Goal: Task Accomplishment & Management: Manage account settings

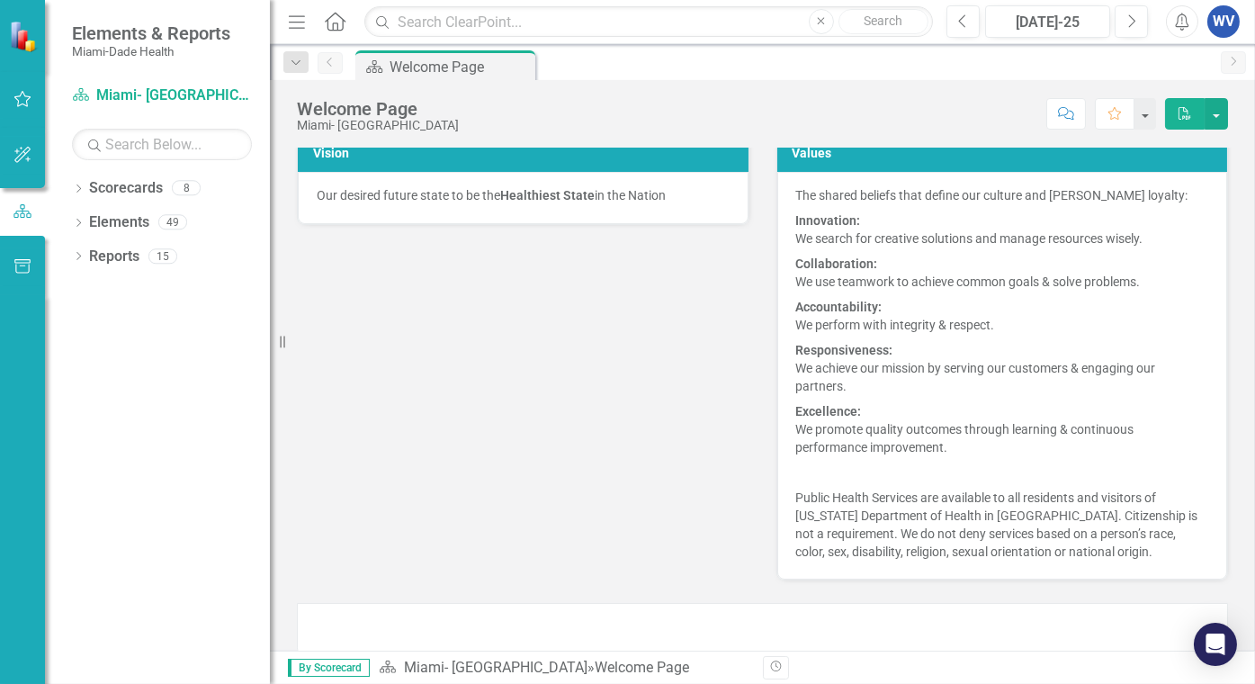
scroll to position [360, 0]
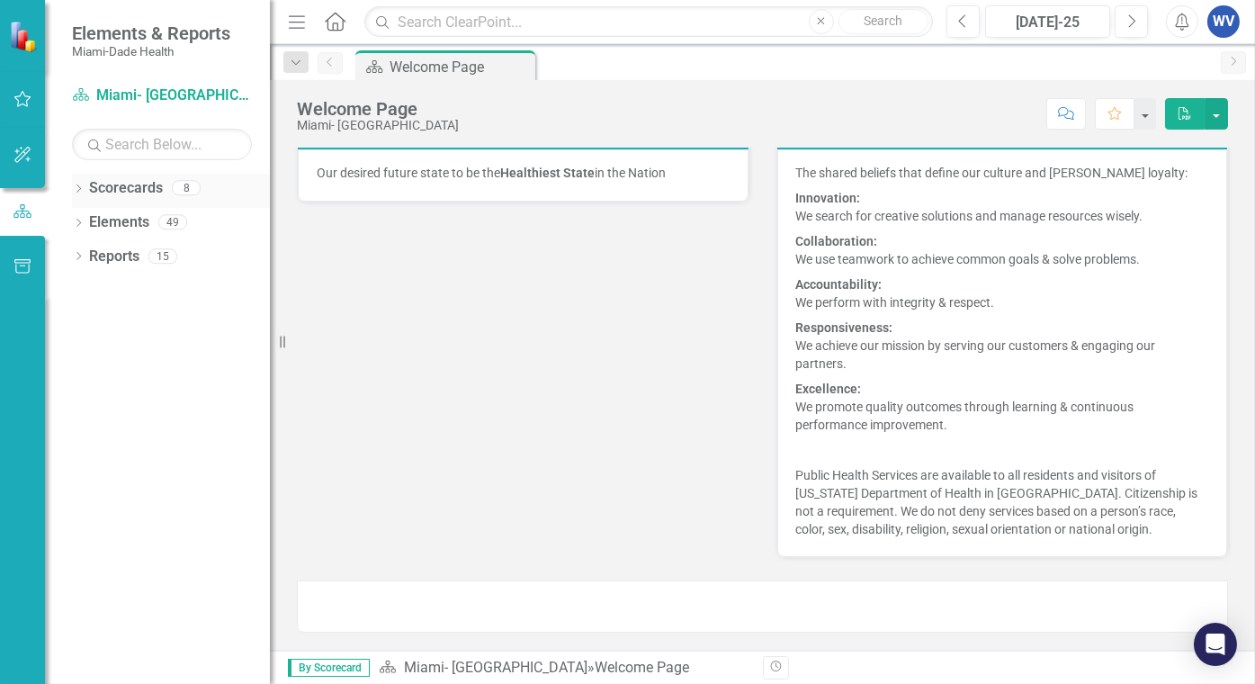
click at [129, 193] on link "Scorecards" at bounding box center [126, 188] width 74 height 21
click at [139, 189] on link "Scorecards" at bounding box center [126, 188] width 74 height 21
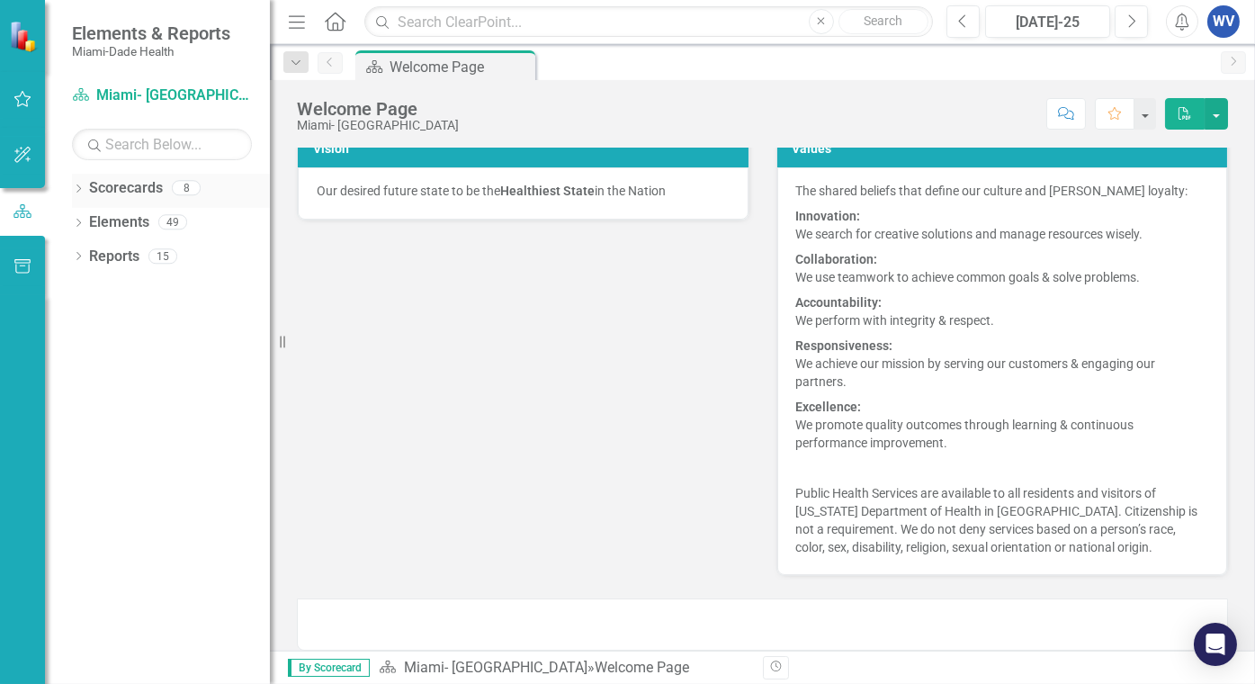
click at [184, 187] on div "8" at bounding box center [186, 188] width 29 height 15
click at [80, 189] on icon "Dropdown" at bounding box center [78, 190] width 13 height 10
click at [90, 222] on icon "Dropdown" at bounding box center [87, 221] width 13 height 11
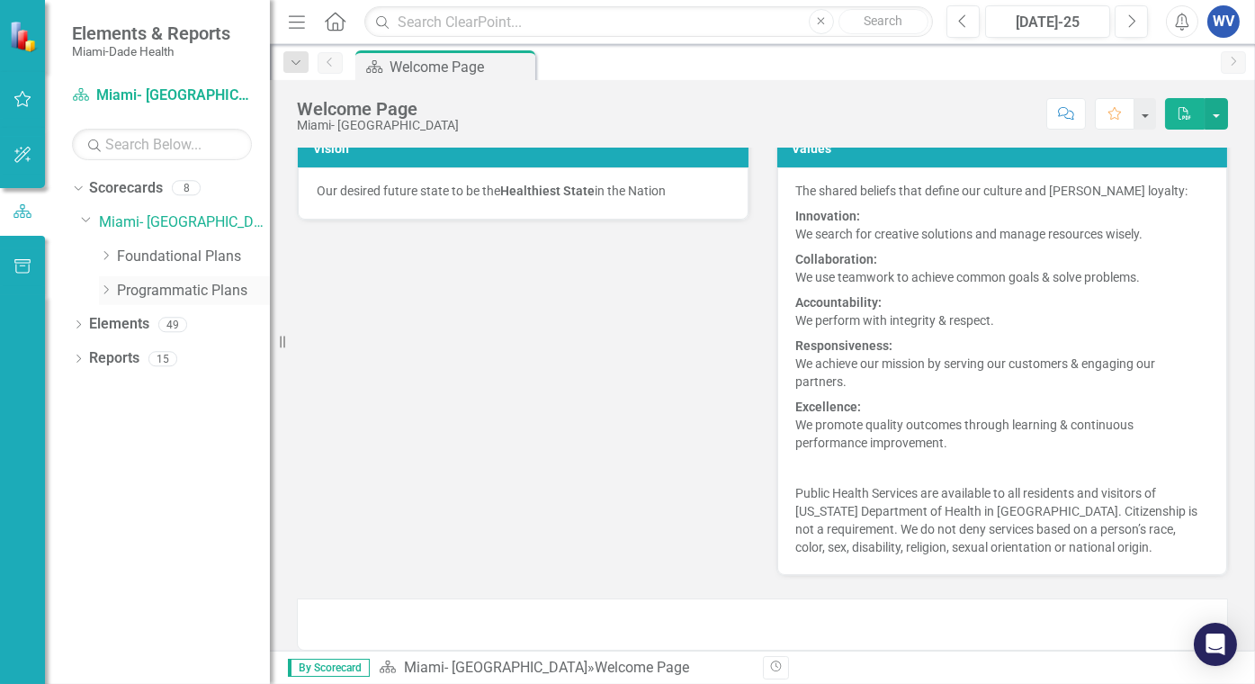
click at [105, 291] on icon "Dropdown" at bounding box center [105, 289] width 13 height 11
click at [163, 321] on link "Financial Management Plan" at bounding box center [202, 324] width 135 height 21
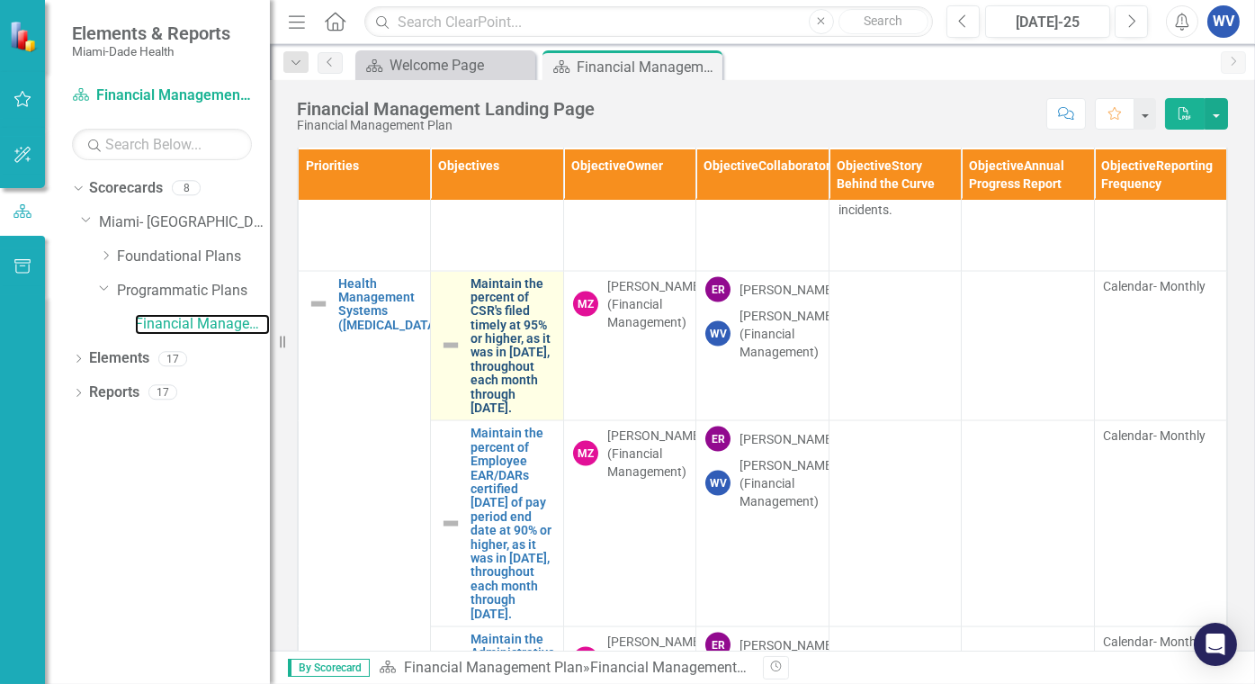
scroll to position [8082, 0]
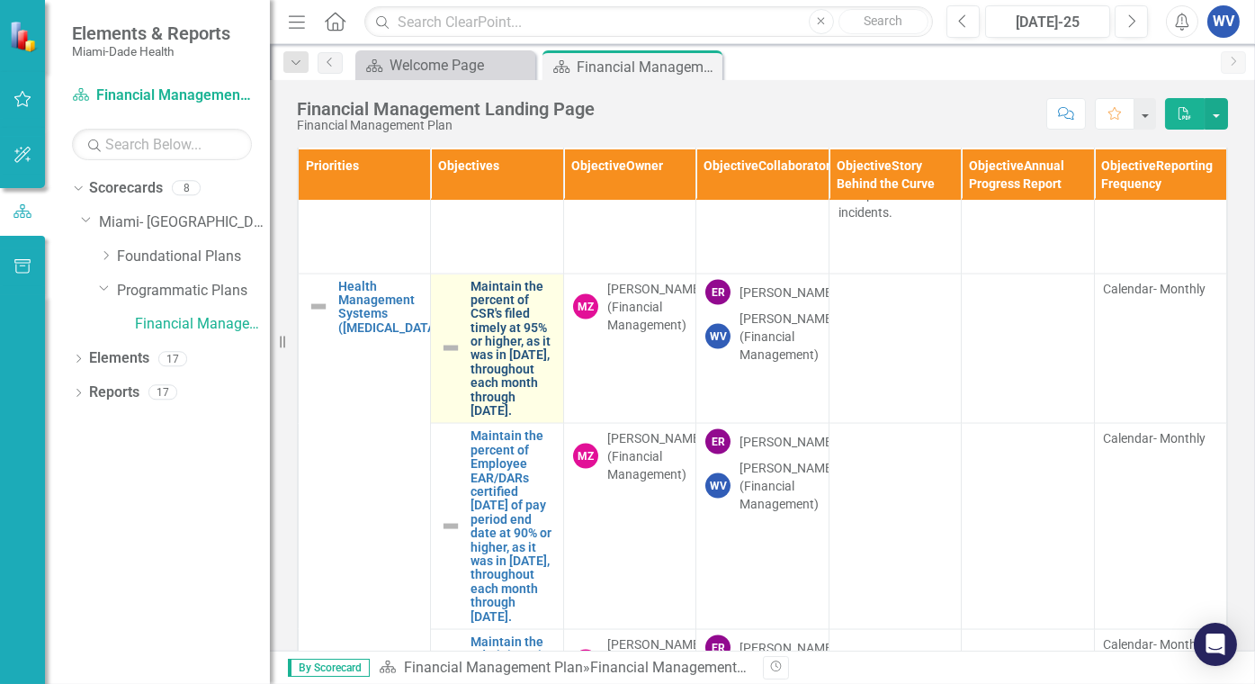
click at [490, 414] on link "Maintain the percent of CSR's filed timely at 95% or higher, as it was in [DATE…" at bounding box center [511, 349] width 83 height 139
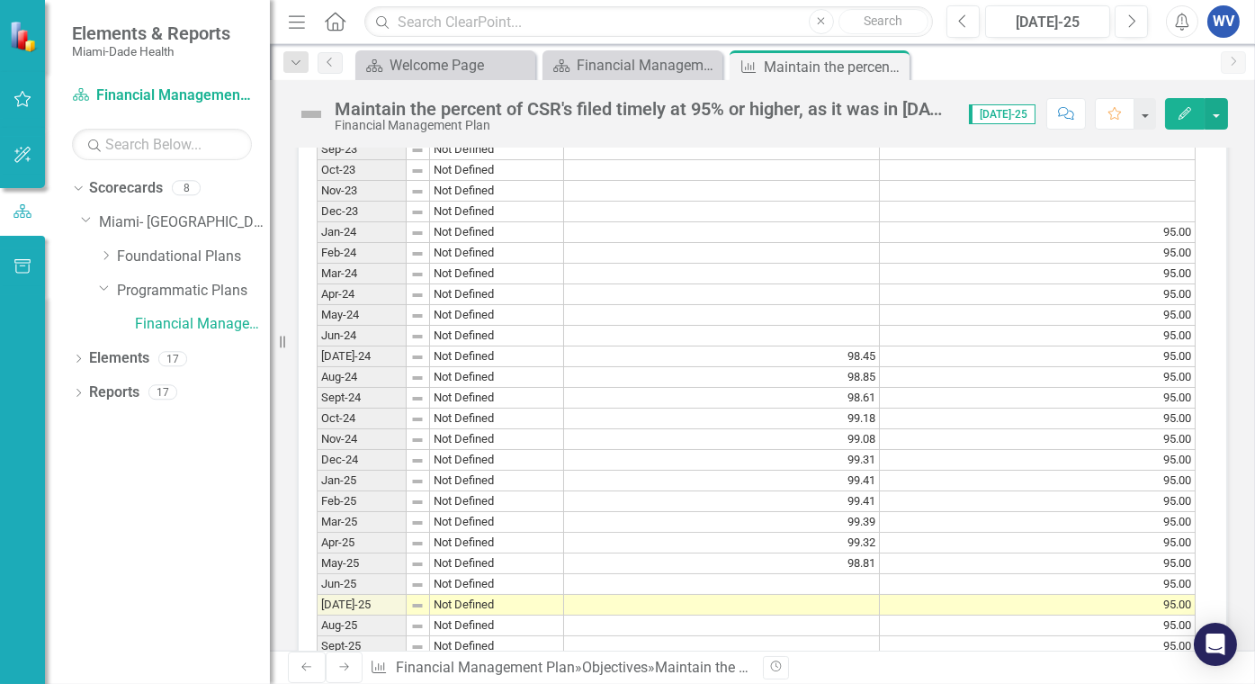
scroll to position [1889, 0]
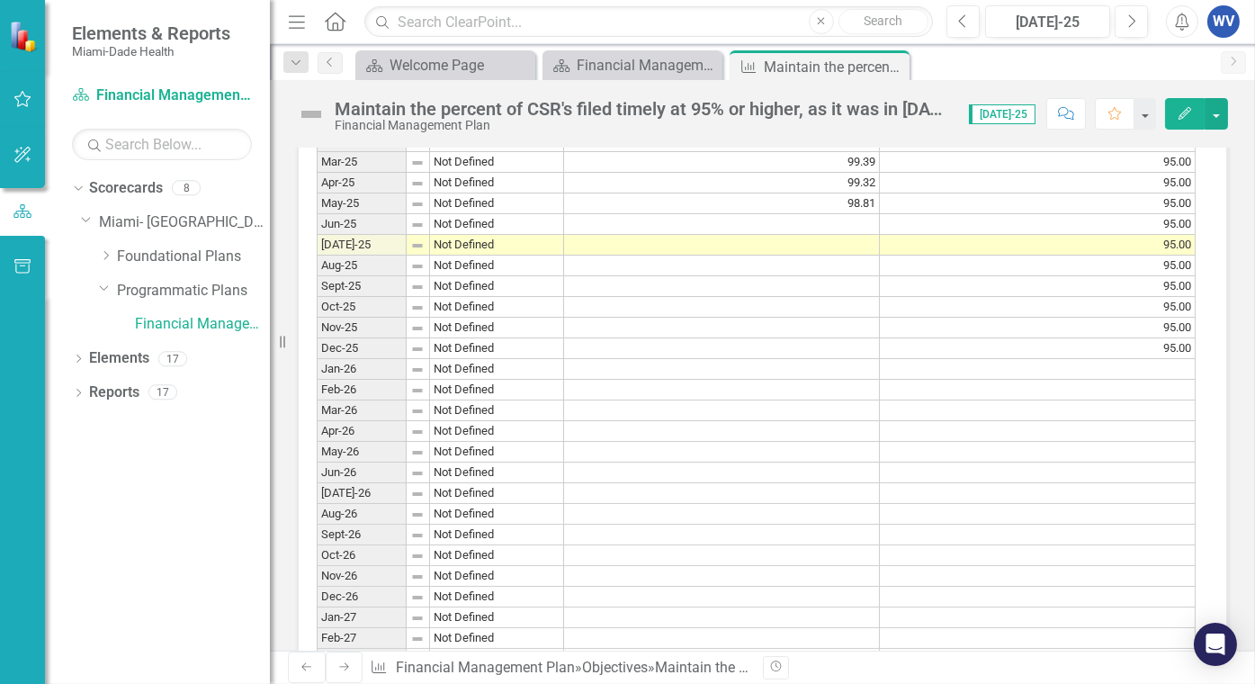
click at [841, 235] on td at bounding box center [722, 224] width 316 height 21
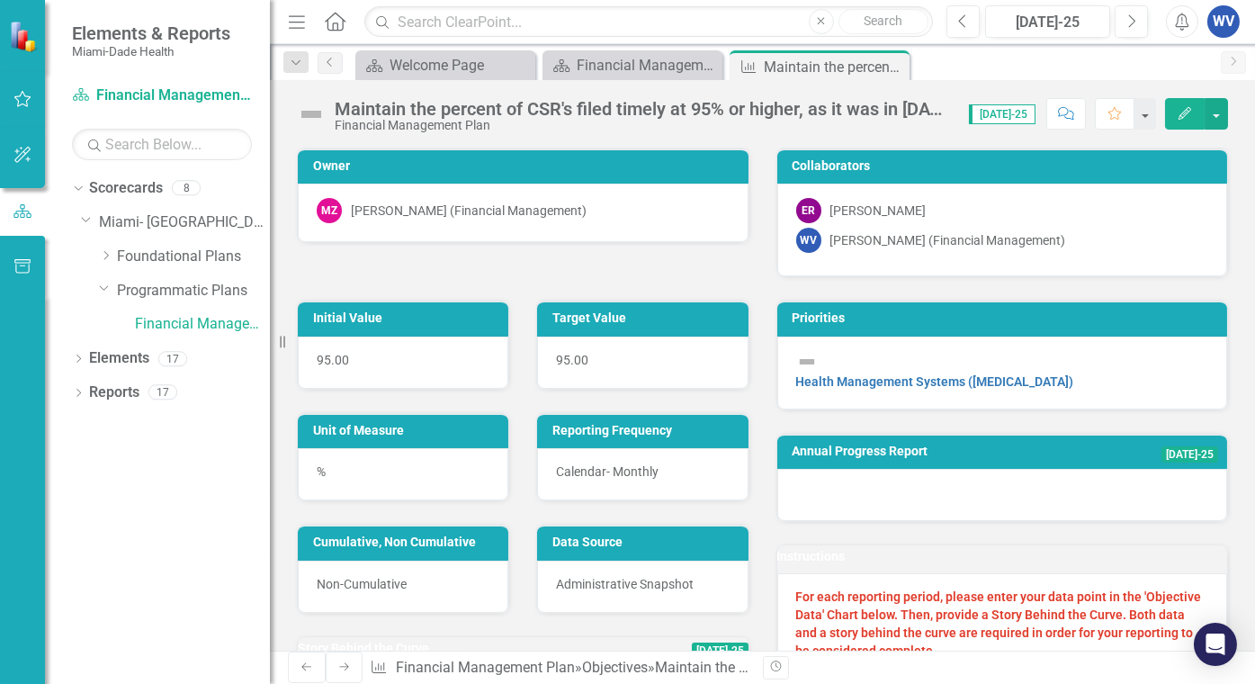
scroll to position [180, 0]
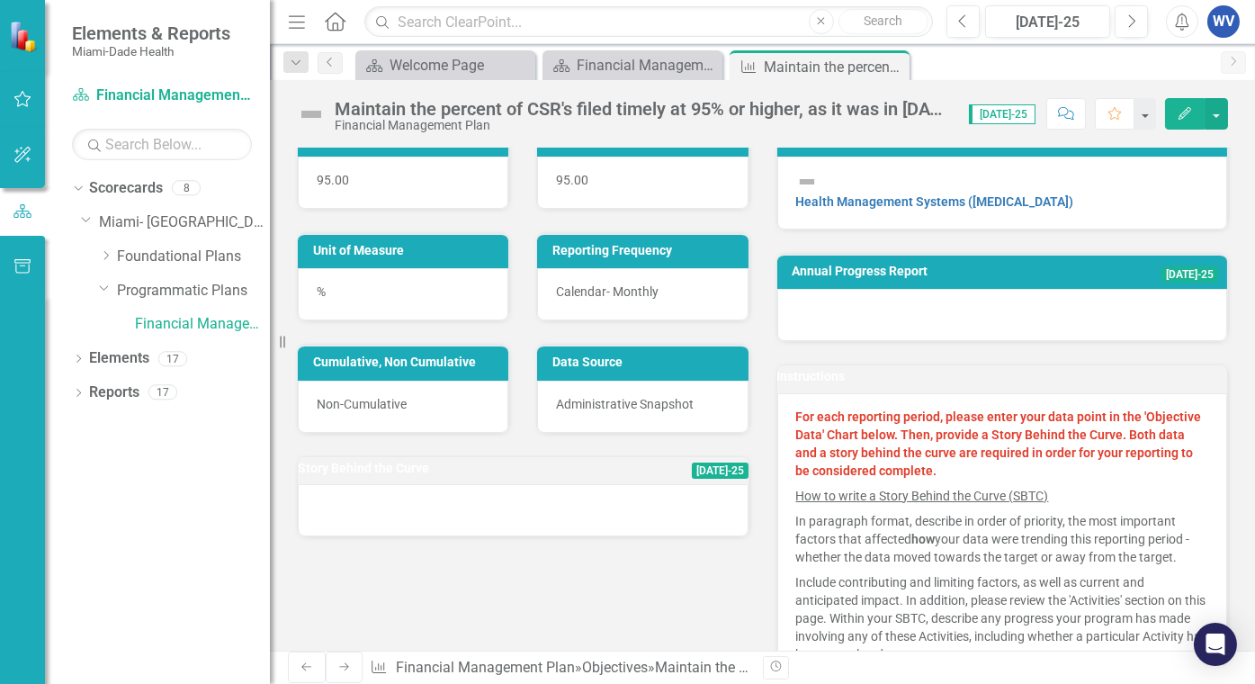
click at [700, 471] on span "[DATE]-25" at bounding box center [720, 470] width 57 height 16
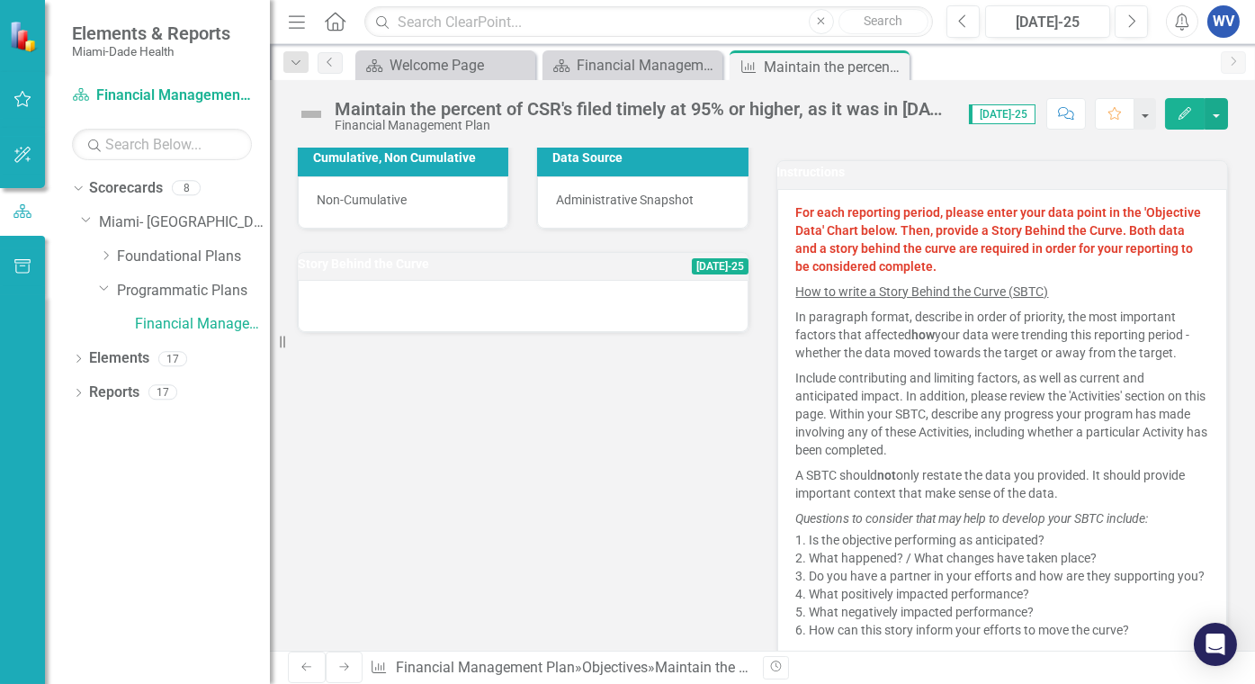
scroll to position [360, 0]
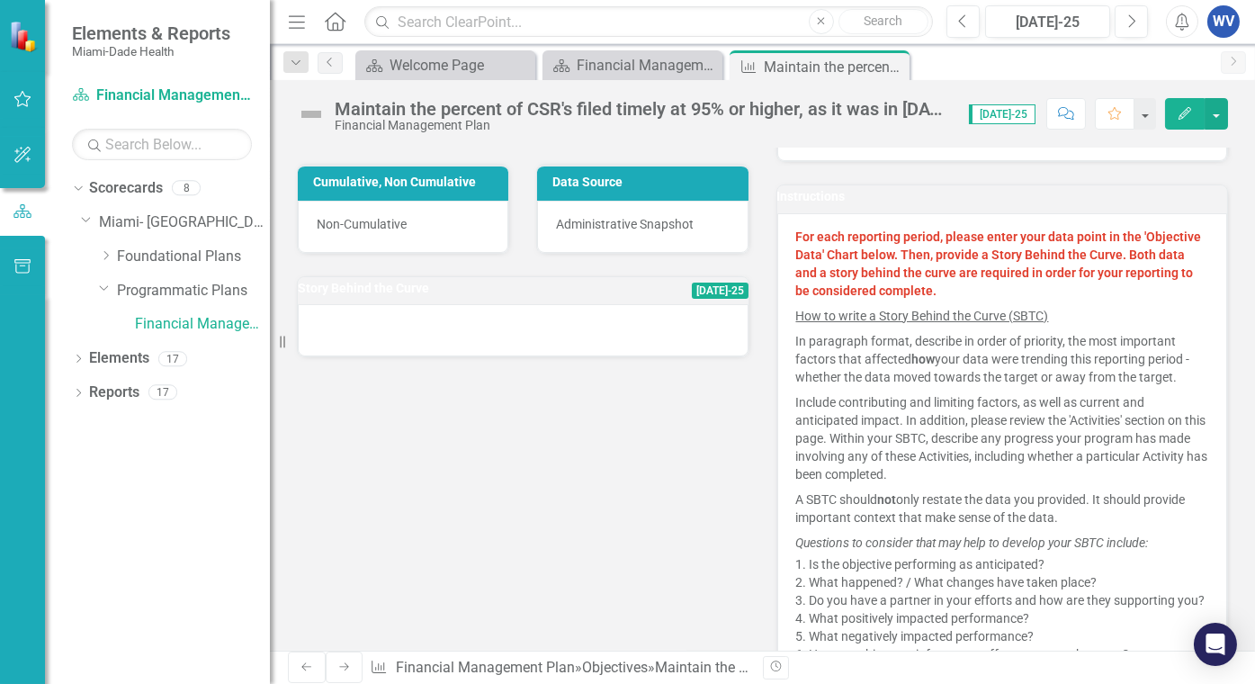
click at [433, 330] on div at bounding box center [523, 330] width 451 height 52
click at [609, 336] on div at bounding box center [523, 330] width 451 height 52
click at [607, 336] on div at bounding box center [523, 330] width 451 height 52
click at [390, 337] on div at bounding box center [523, 330] width 451 height 52
click at [359, 335] on div at bounding box center [523, 330] width 451 height 52
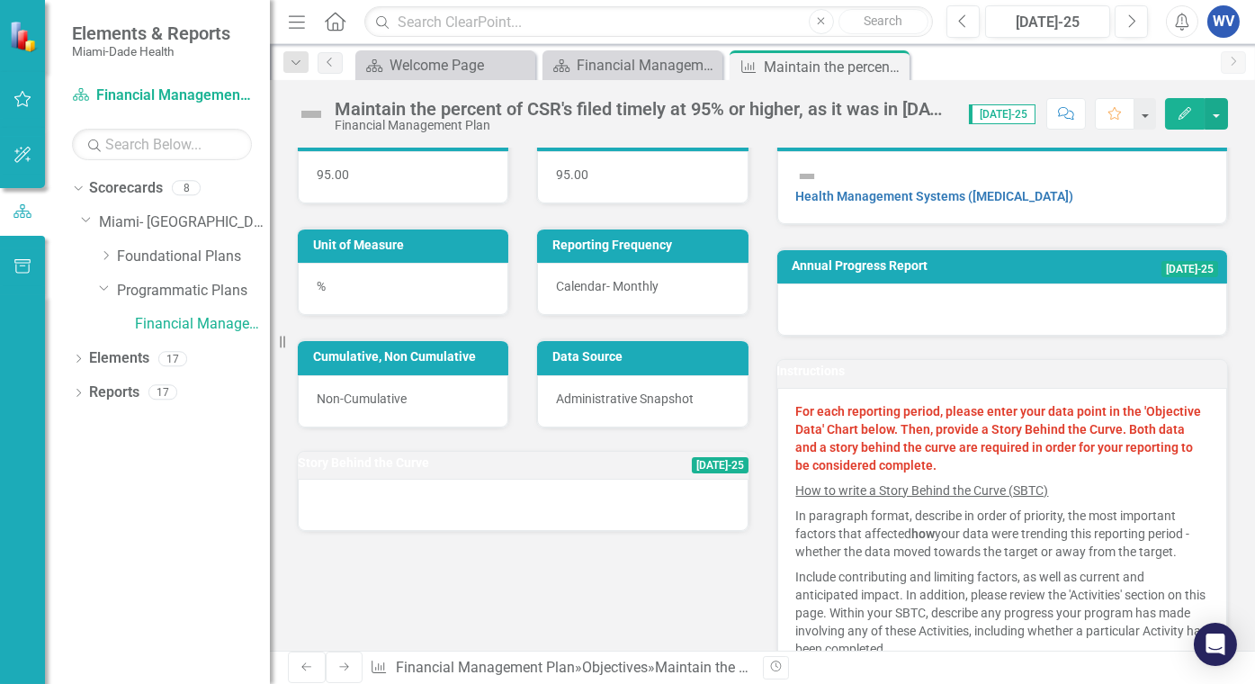
scroll to position [180, 0]
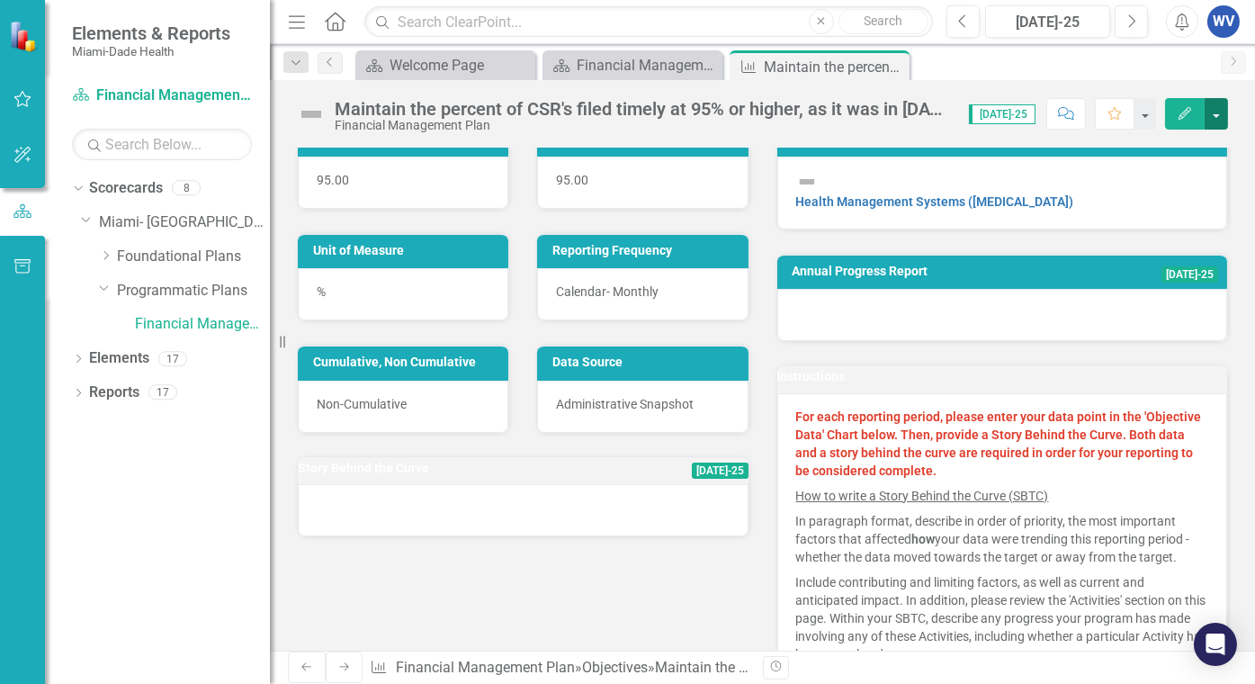
click at [1219, 117] on button "button" at bounding box center [1215, 113] width 23 height 31
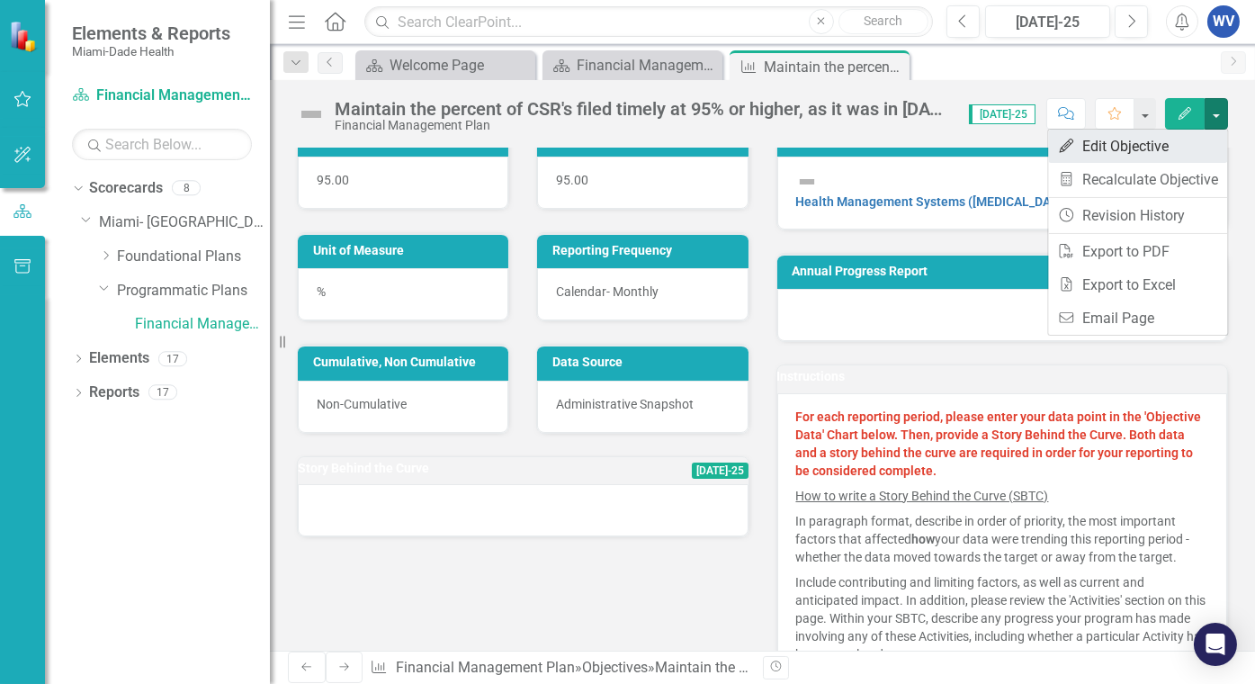
click at [1115, 145] on link "Edit Edit Objective" at bounding box center [1137, 146] width 179 height 33
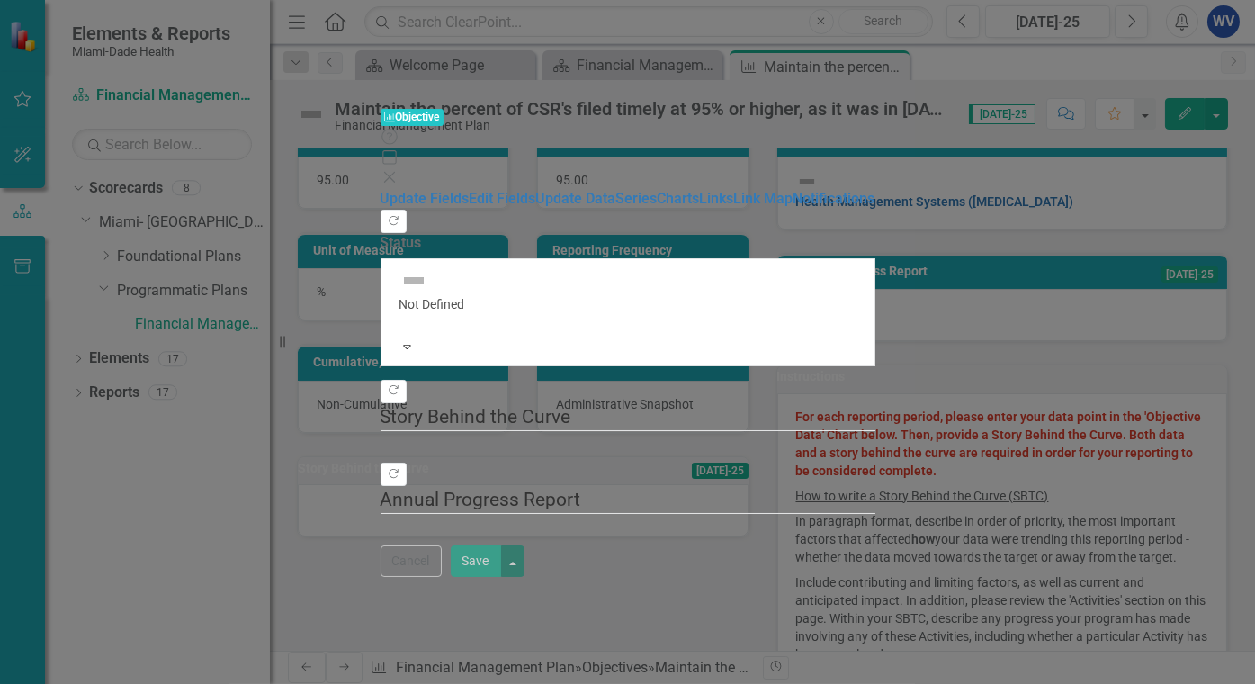
click at [452, 449] on div at bounding box center [628, 449] width 495 height 0
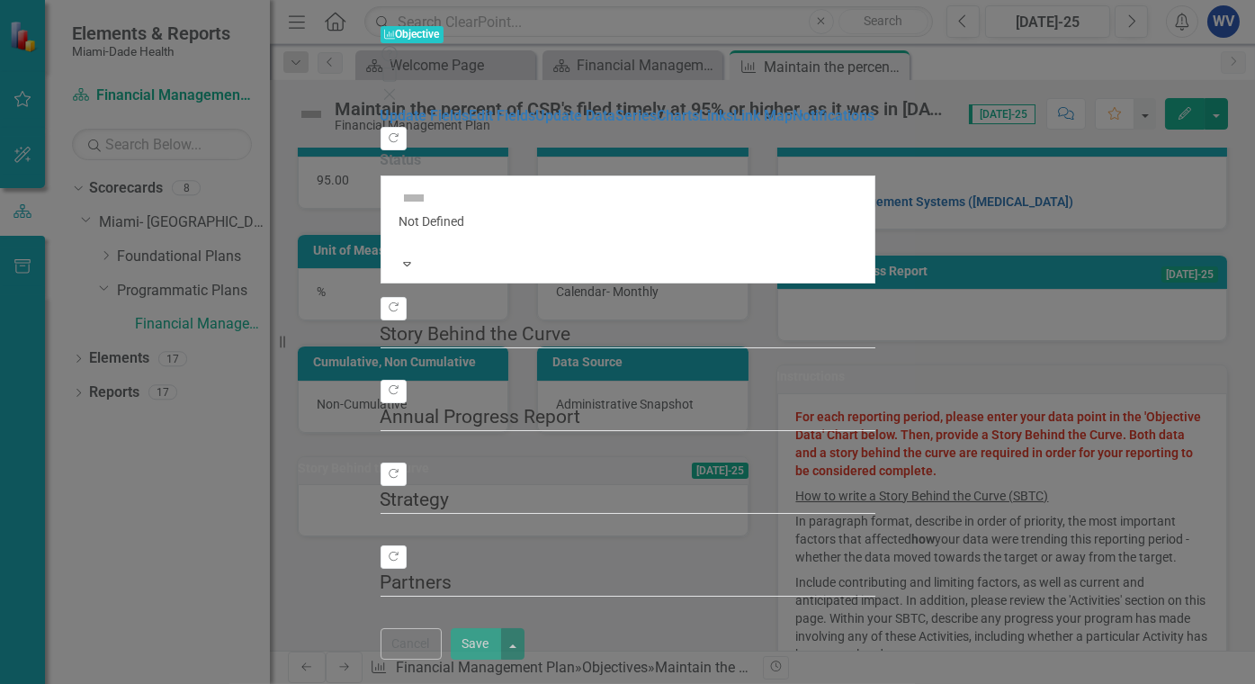
click at [414, 366] on div at bounding box center [628, 366] width 495 height 0
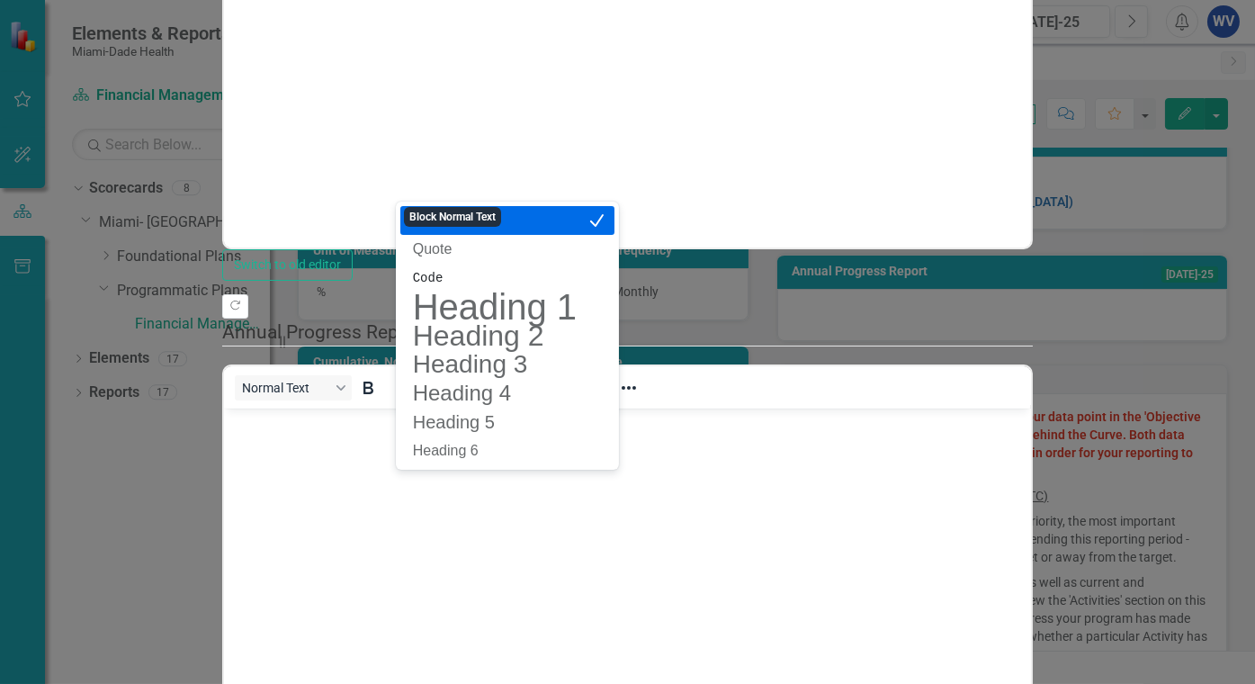
scroll to position [0, 0]
click at [555, 0] on body "Rich Text Area. Press ALT-0 for help." at bounding box center [627, 69] width 808 height 270
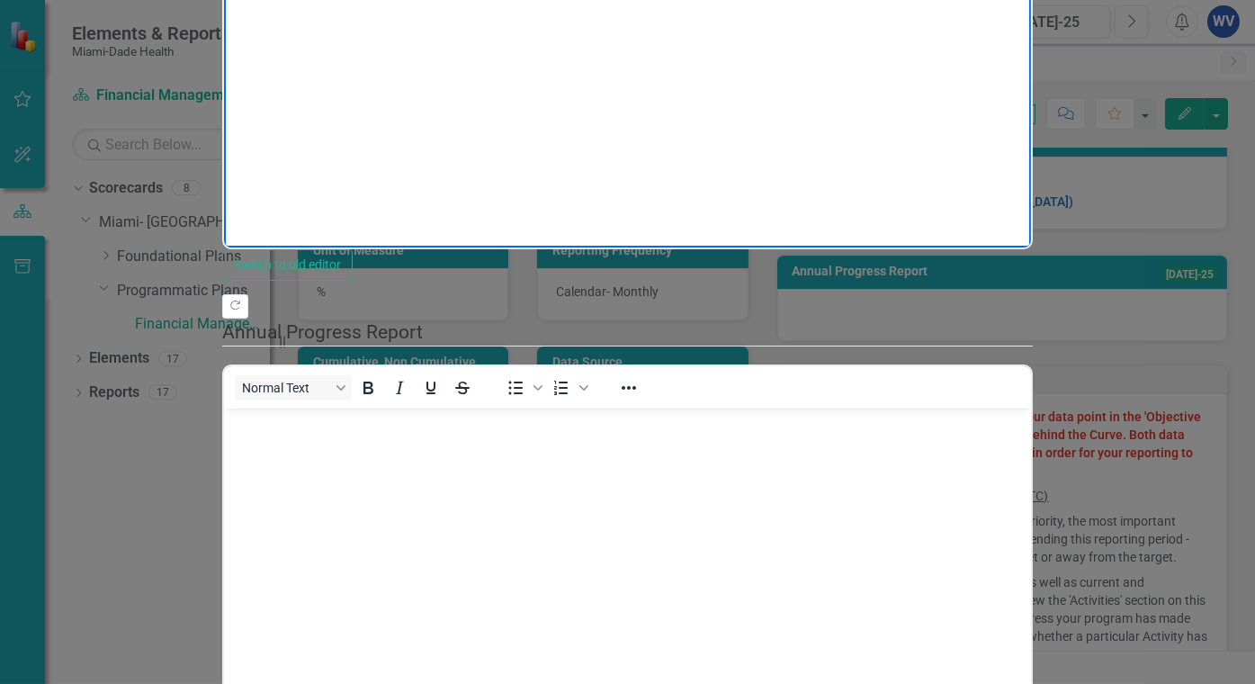
click at [225, 0] on body "Continue meeting the target" at bounding box center [627, 69] width 808 height 270
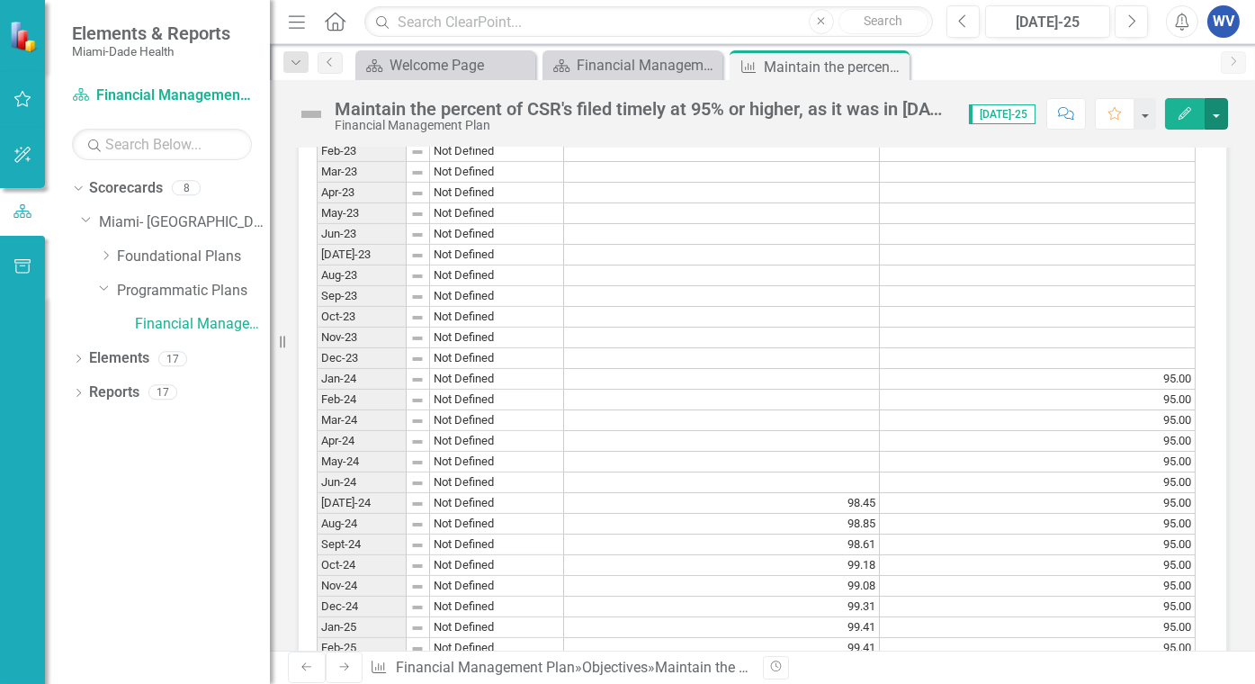
scroll to position [1709, 0]
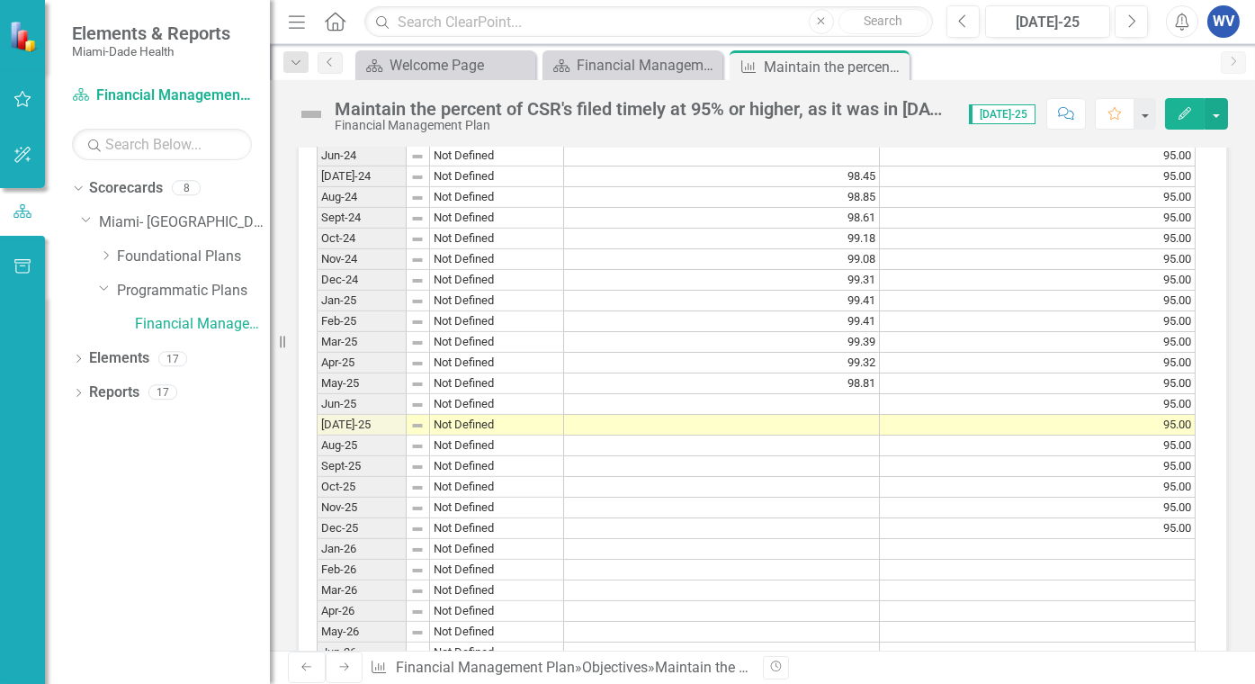
click at [853, 435] on td at bounding box center [722, 425] width 316 height 21
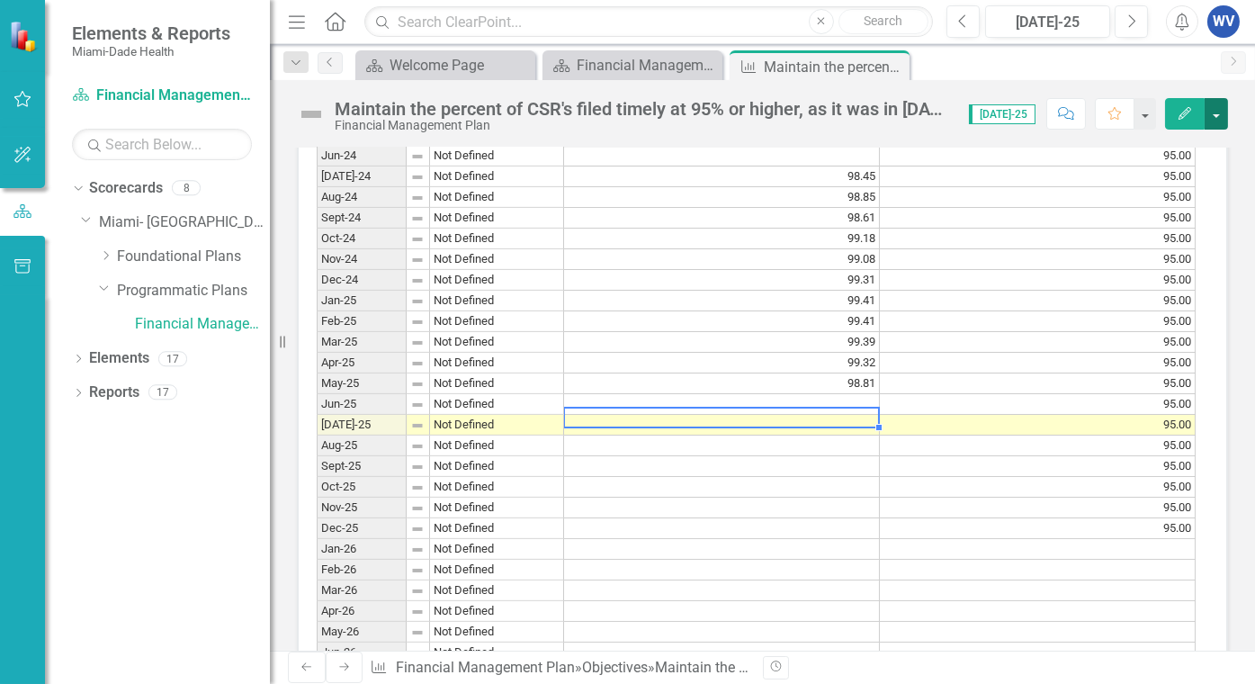
click at [1221, 113] on button "button" at bounding box center [1215, 113] width 23 height 31
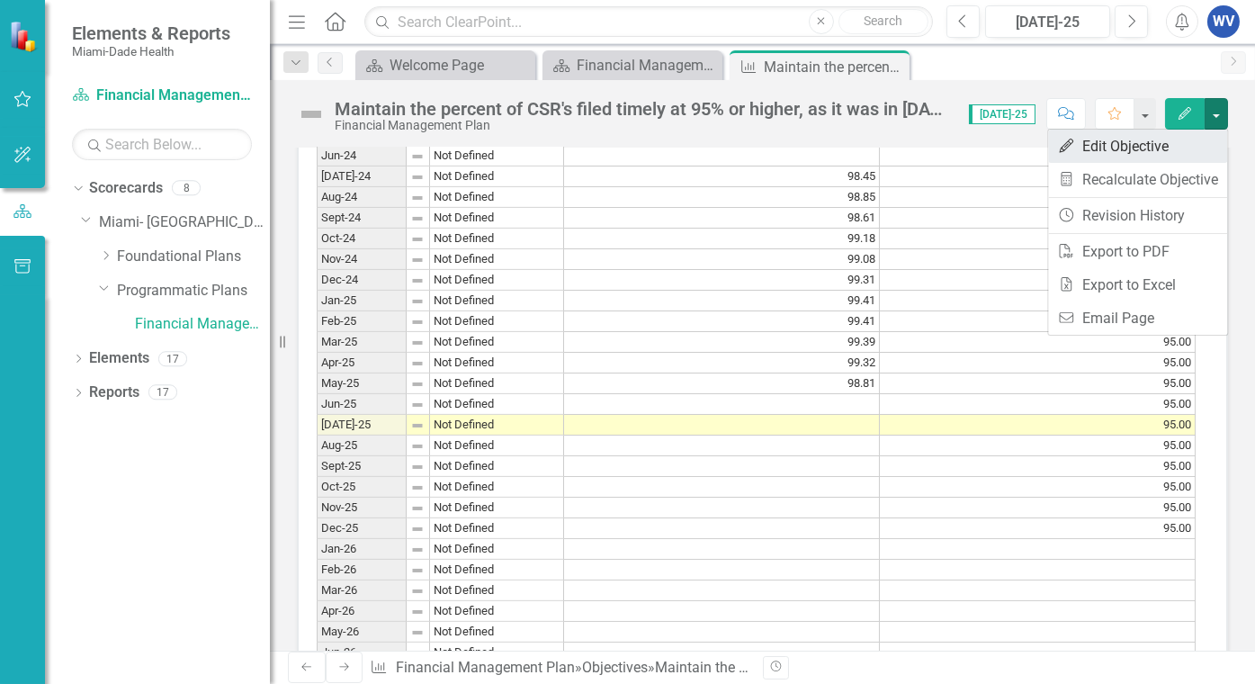
click at [1092, 155] on link "Edit Edit Objective" at bounding box center [1137, 146] width 179 height 33
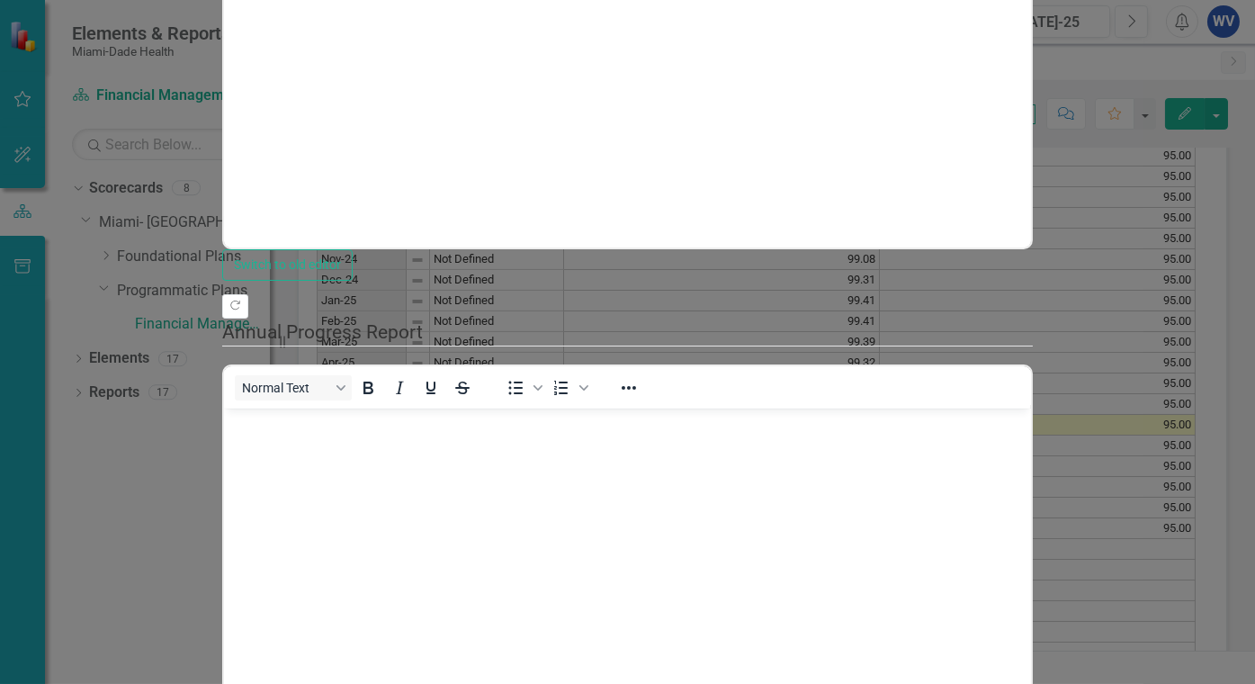
scroll to position [0, 0]
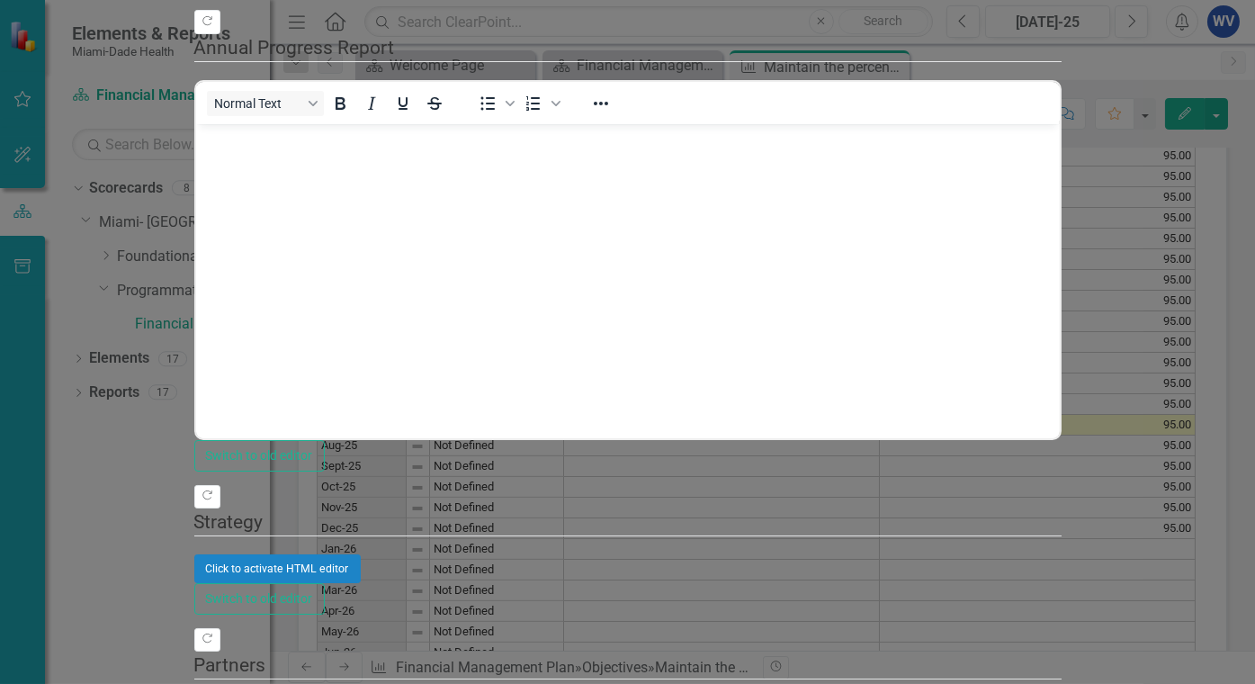
scroll to position [270, 0]
type textarea "97.10"
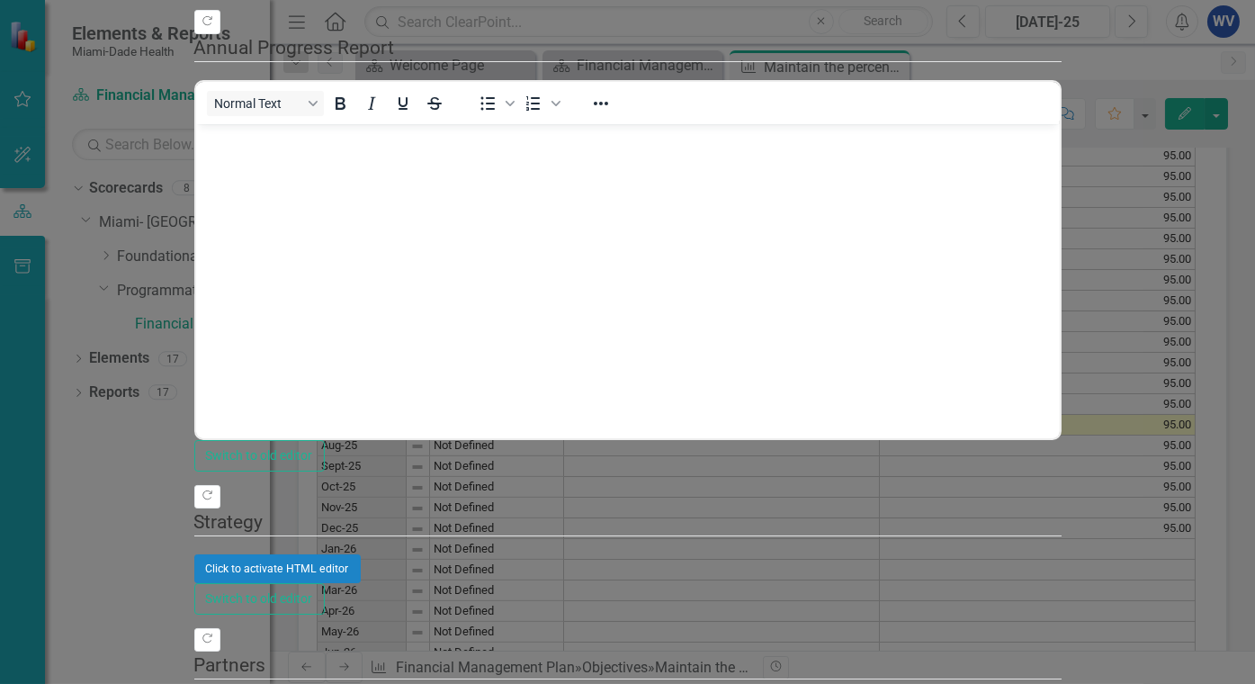
scroll to position [246, 0]
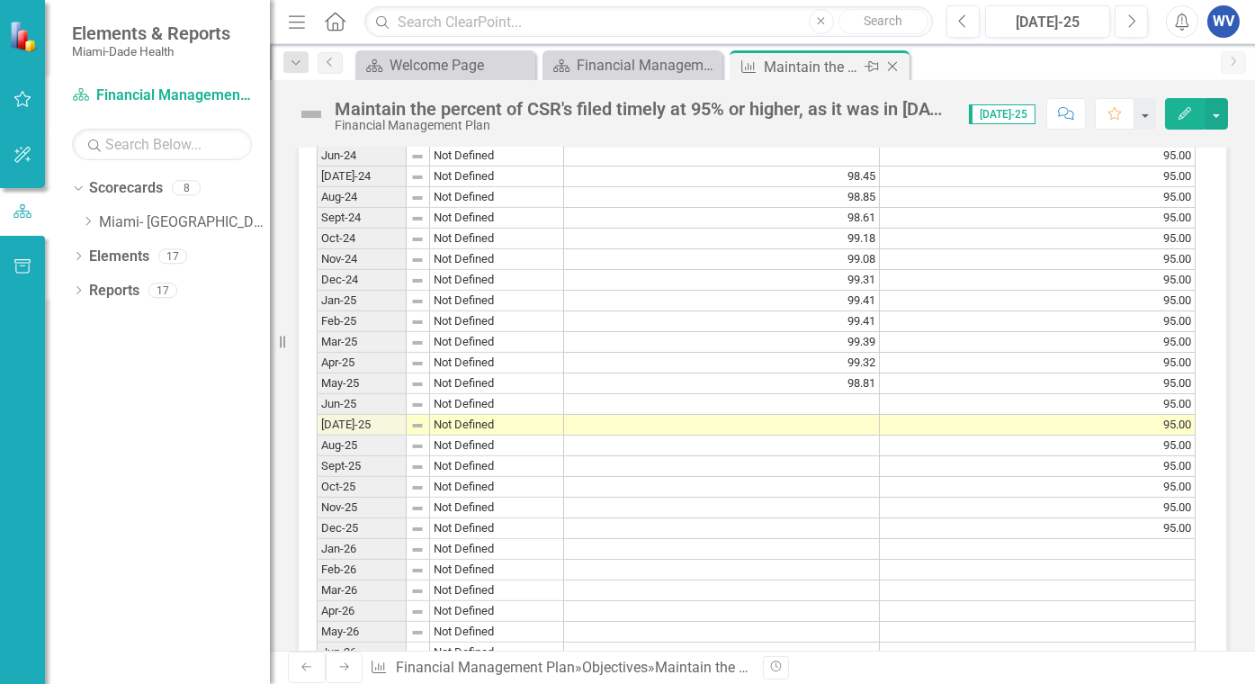
click at [810, 66] on div "Maintain the percent of CSR's filed timely at 95% or higher, as it was in [DATE…" at bounding box center [812, 67] width 96 height 22
click at [830, 415] on td at bounding box center [722, 404] width 316 height 21
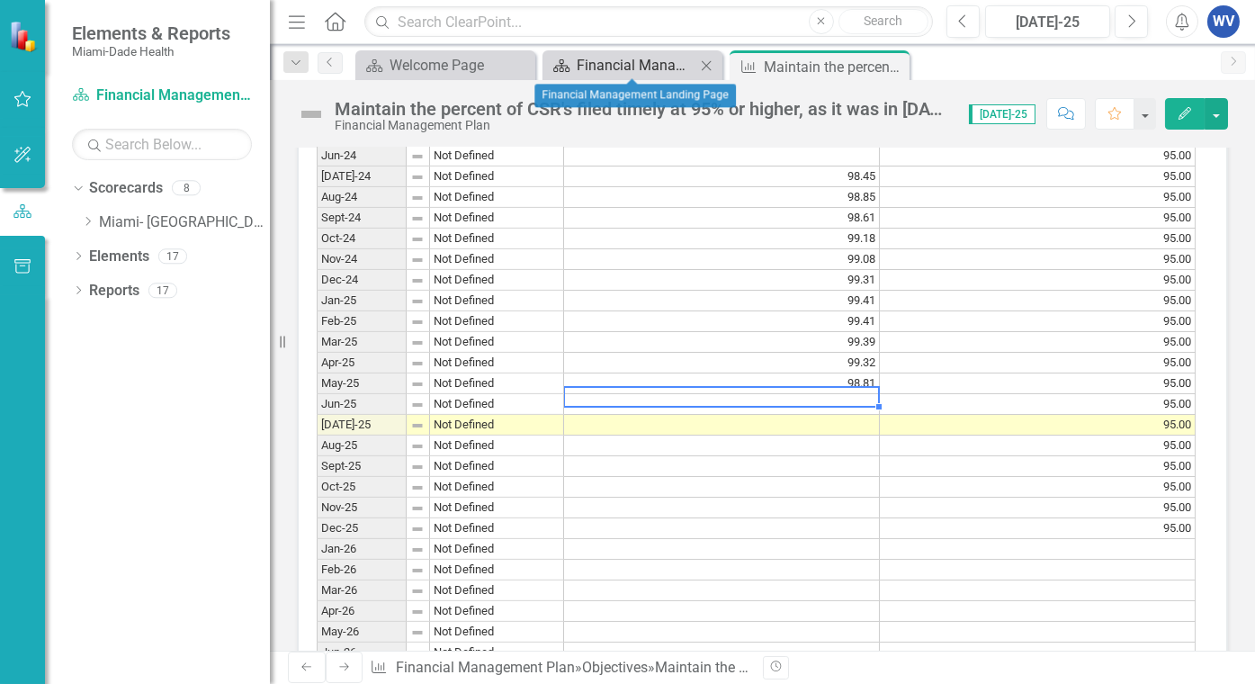
click at [658, 63] on div "Financial Management Landing Page" at bounding box center [636, 65] width 119 height 22
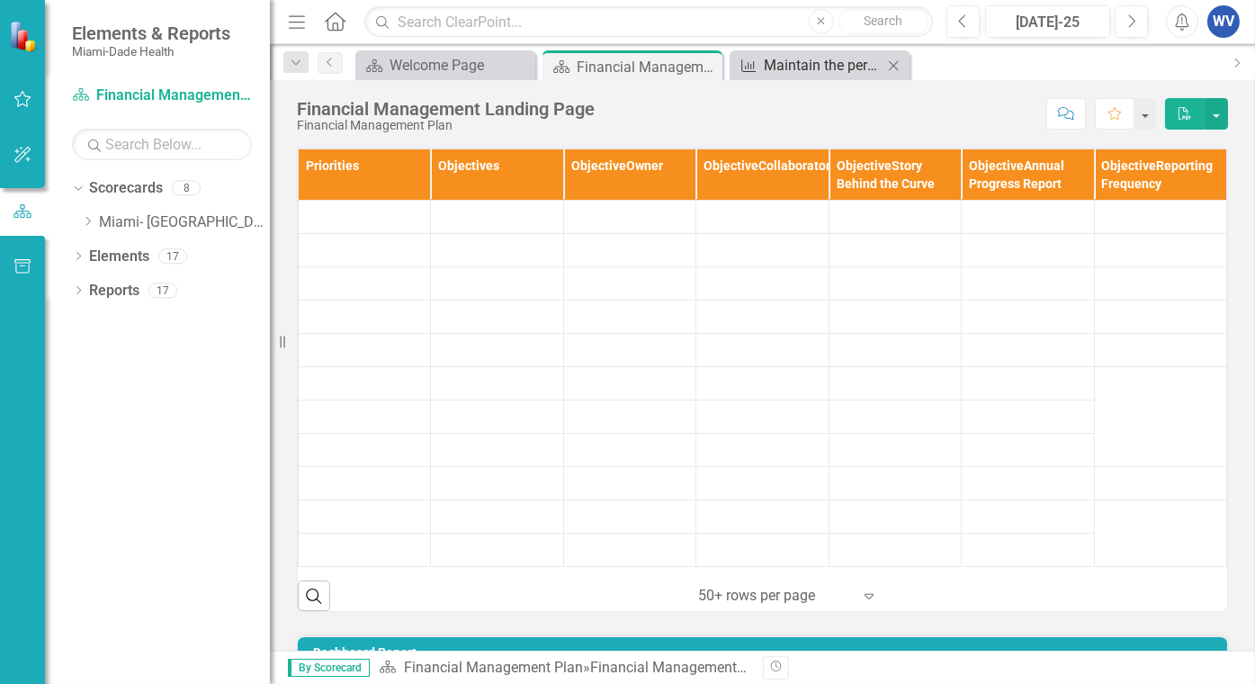
click at [833, 58] on div "Maintain the percent of CSR's filed timely at 95% or higher, as it was in [DATE…" at bounding box center [823, 65] width 119 height 22
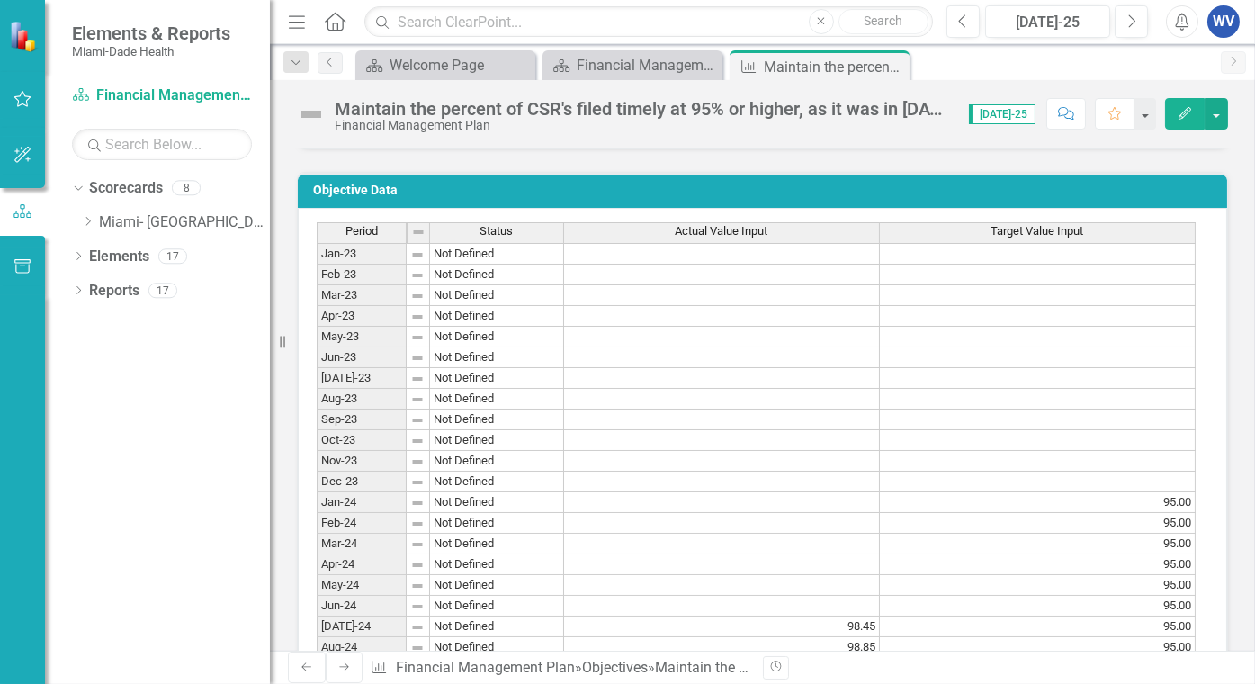
scroll to position [1619, 0]
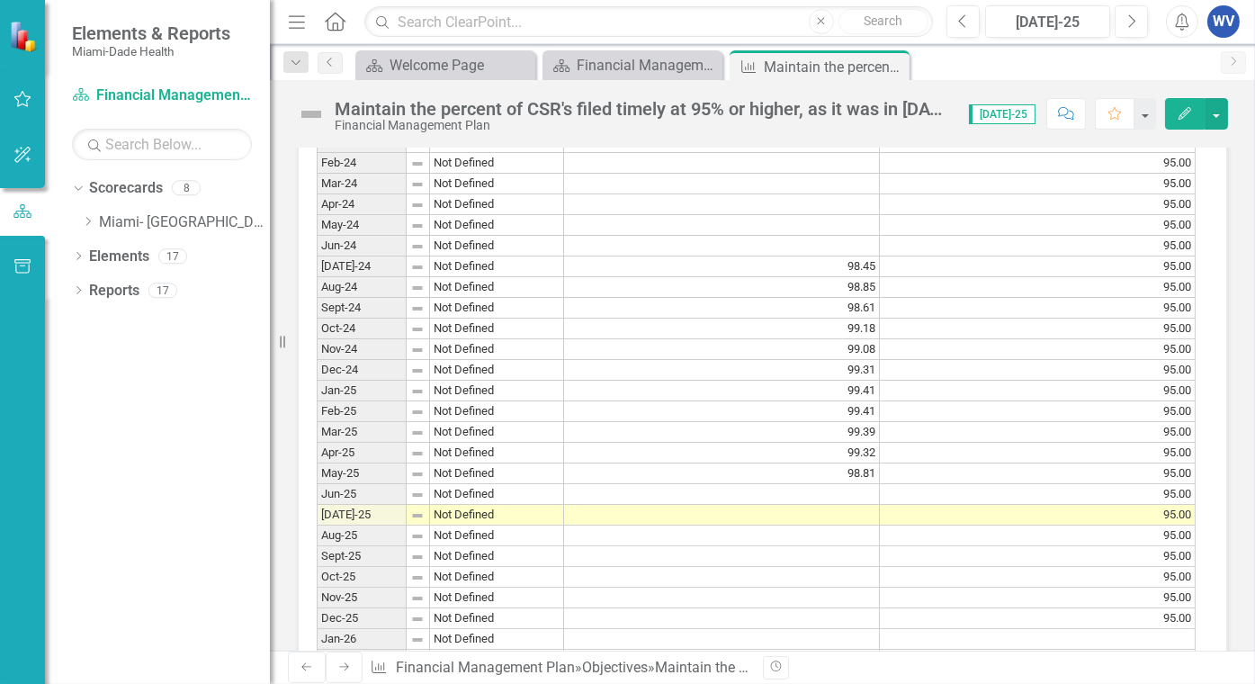
click at [842, 505] on td at bounding box center [722, 494] width 316 height 21
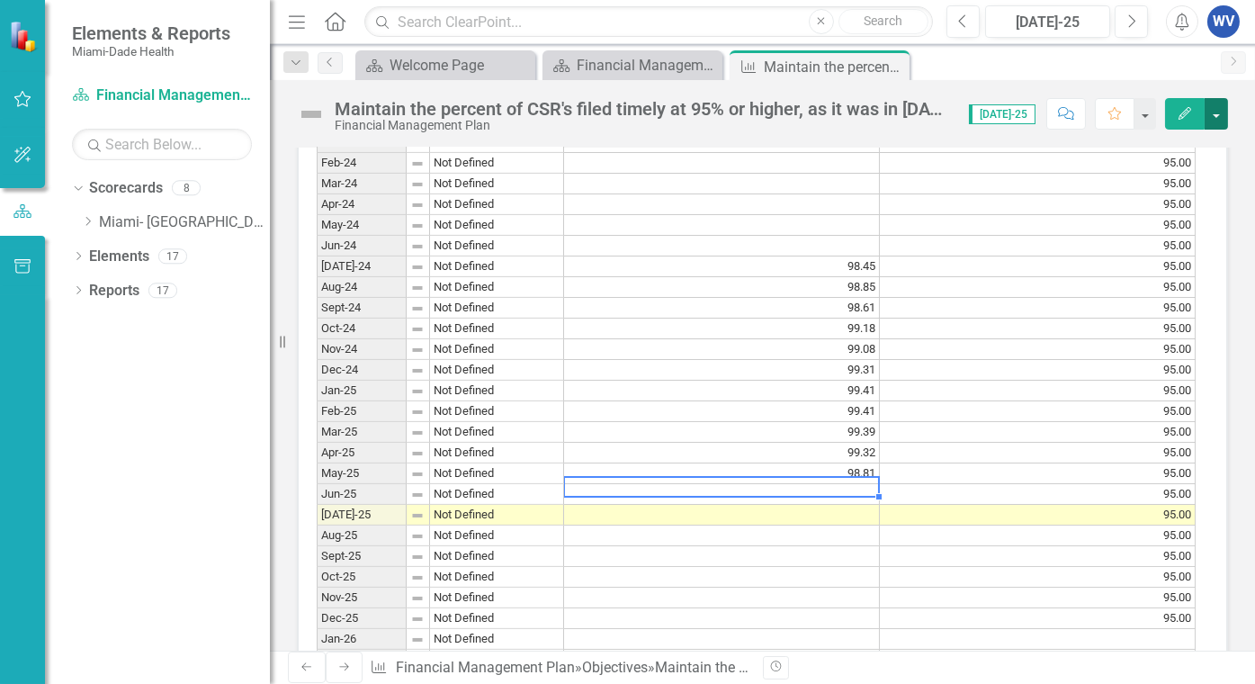
click at [1220, 111] on button "button" at bounding box center [1215, 113] width 23 height 31
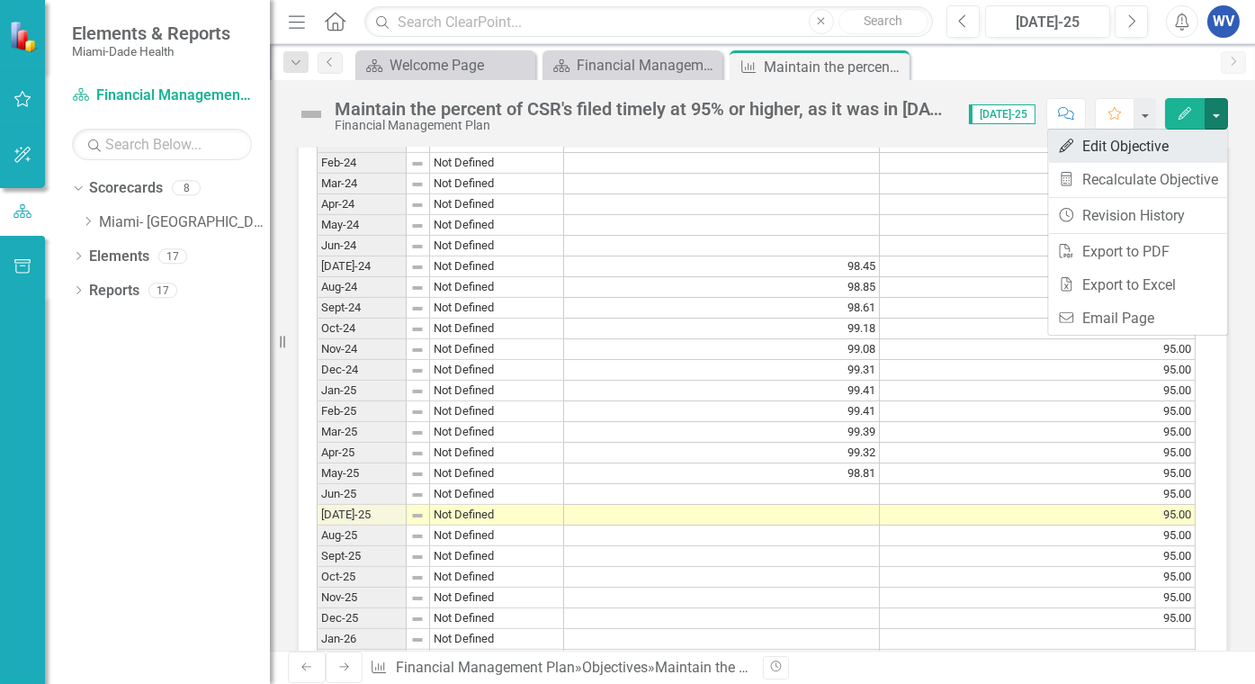
click at [1131, 141] on link "Edit Edit Objective" at bounding box center [1137, 146] width 179 height 33
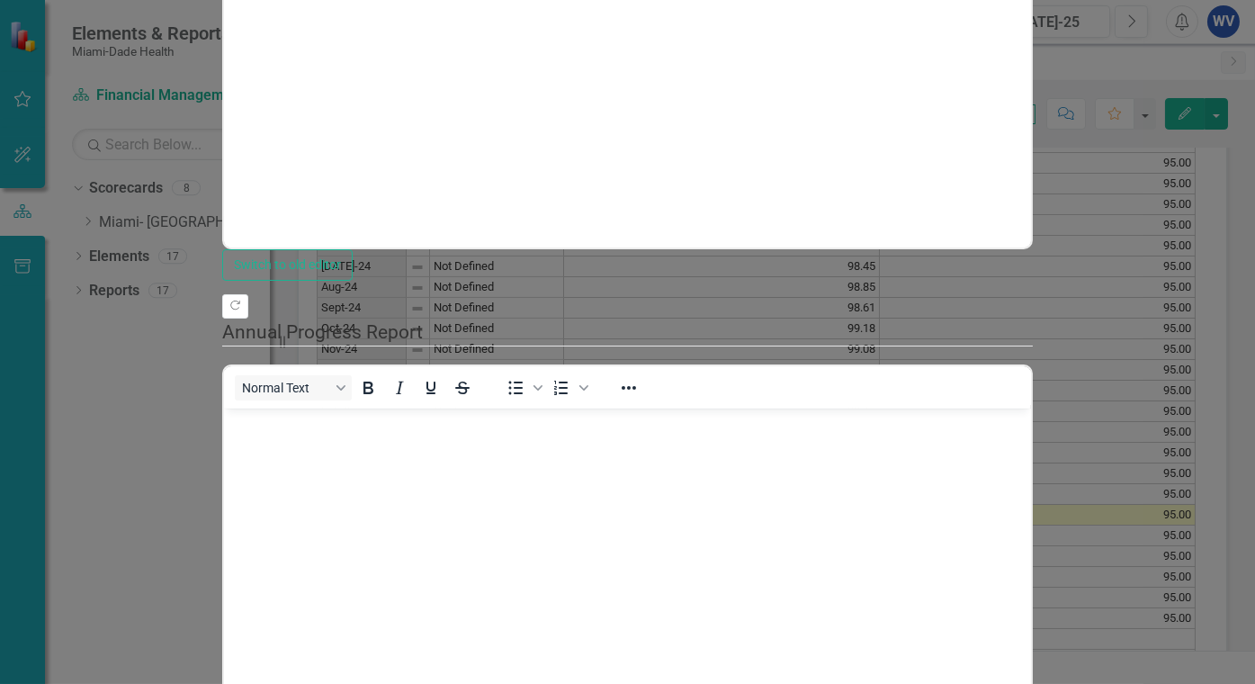
scroll to position [0, 0]
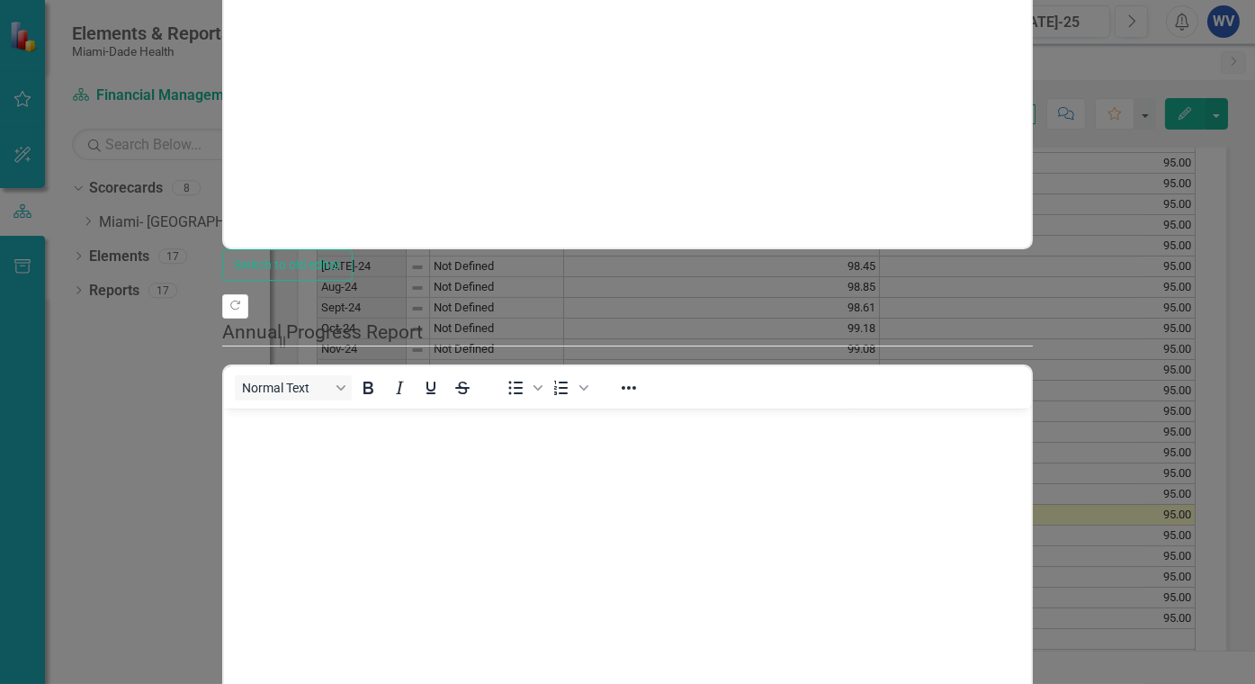
click at [625, 281] on fieldset "Story Behind the Curve <p>[DATE] - Continue meeting the target</p> Normal Text …" at bounding box center [627, 61] width 811 height 437
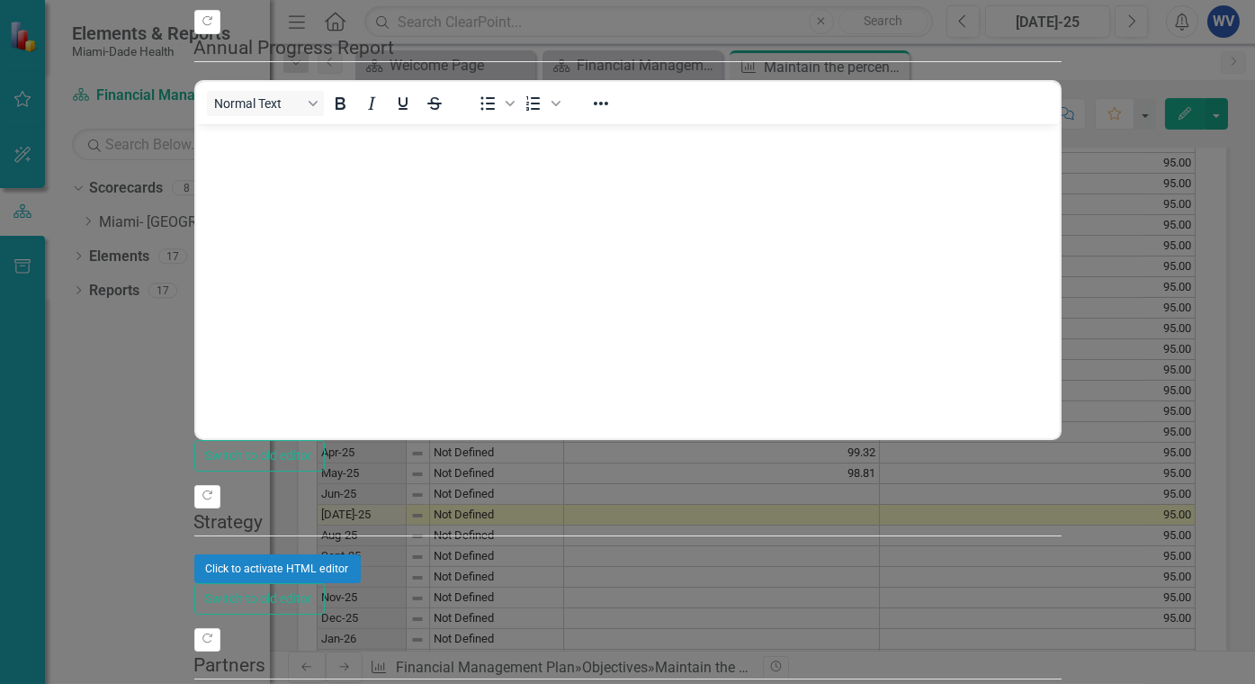
scroll to position [270, 0]
type textarea "97.10"
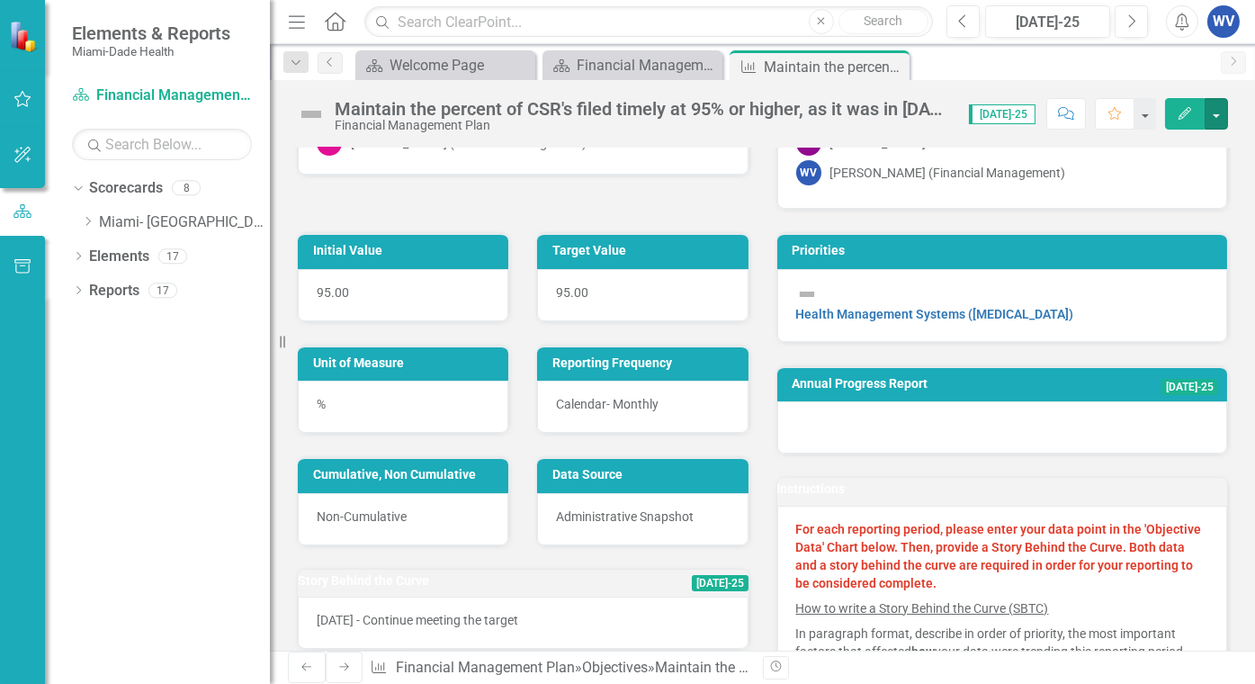
scroll to position [0, 0]
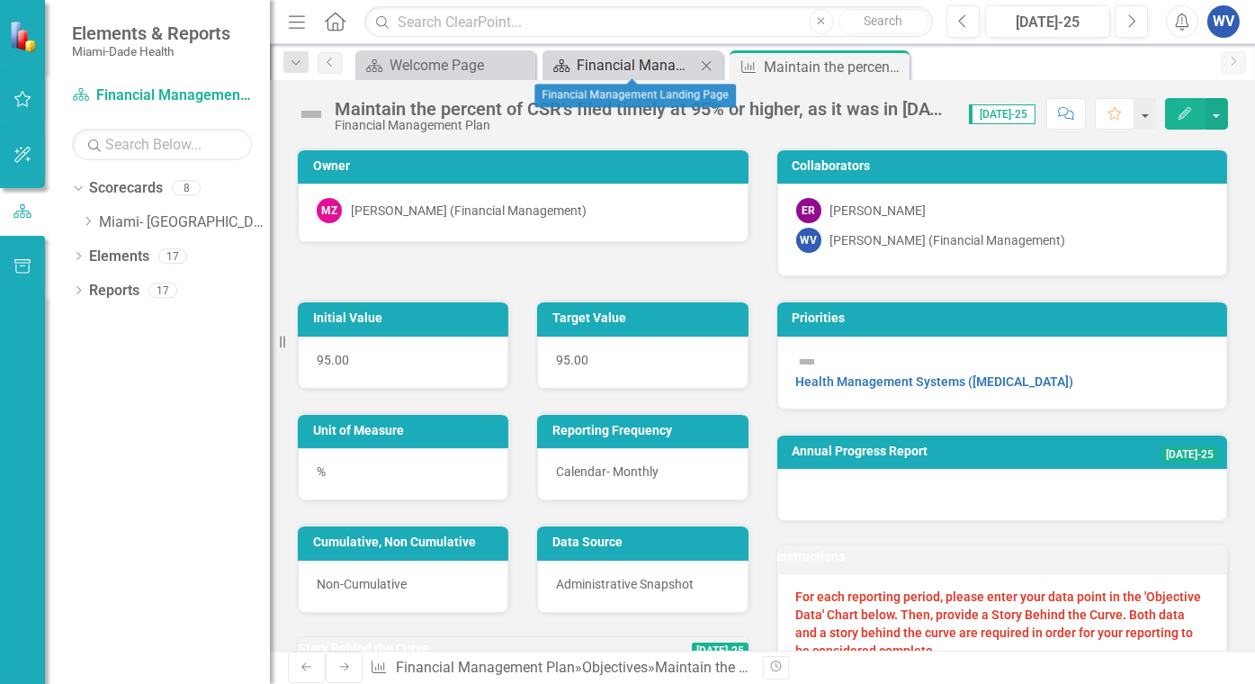
click at [600, 64] on div "Financial Management Landing Page" at bounding box center [636, 65] width 119 height 22
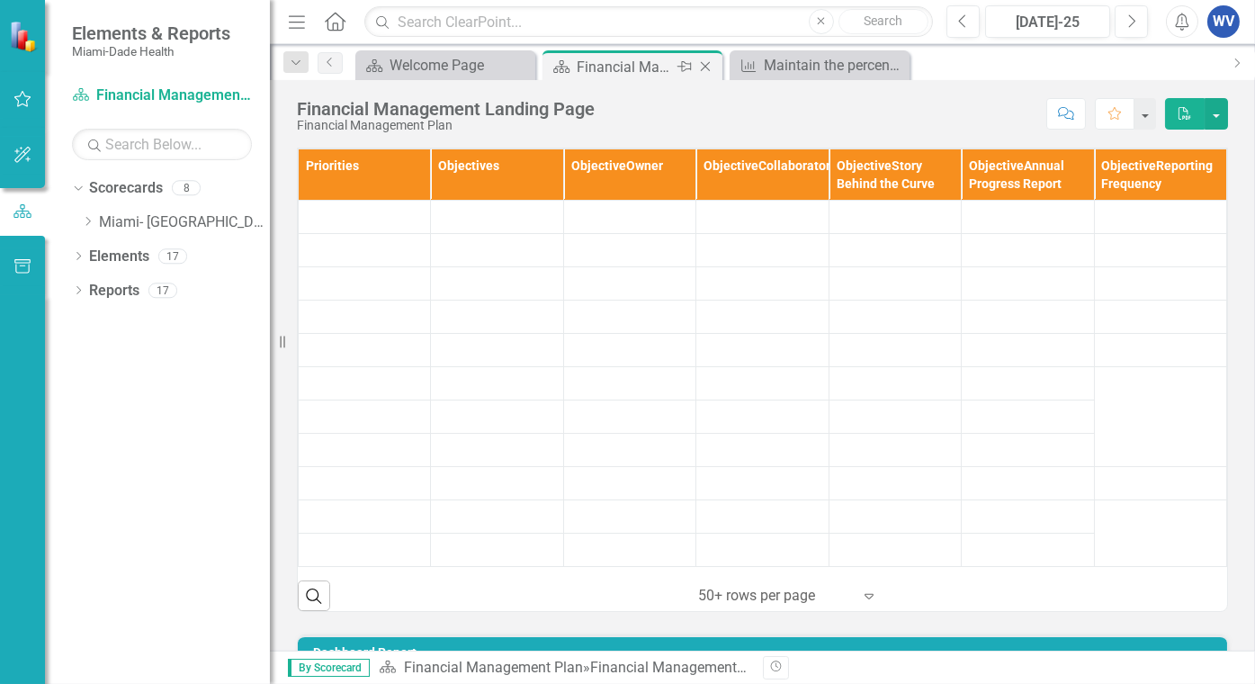
click at [604, 61] on div "Financial Management Landing Page" at bounding box center [625, 67] width 96 height 22
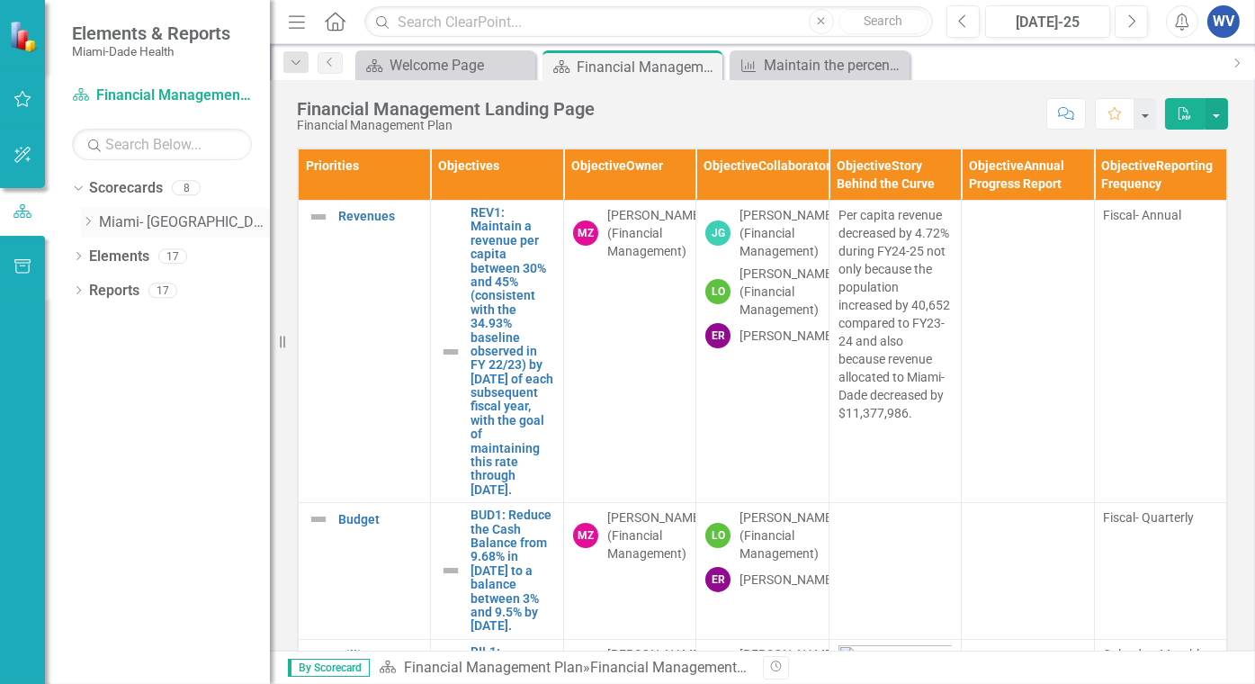
click at [108, 225] on link "Miami- [GEOGRAPHIC_DATA]" at bounding box center [184, 222] width 171 height 21
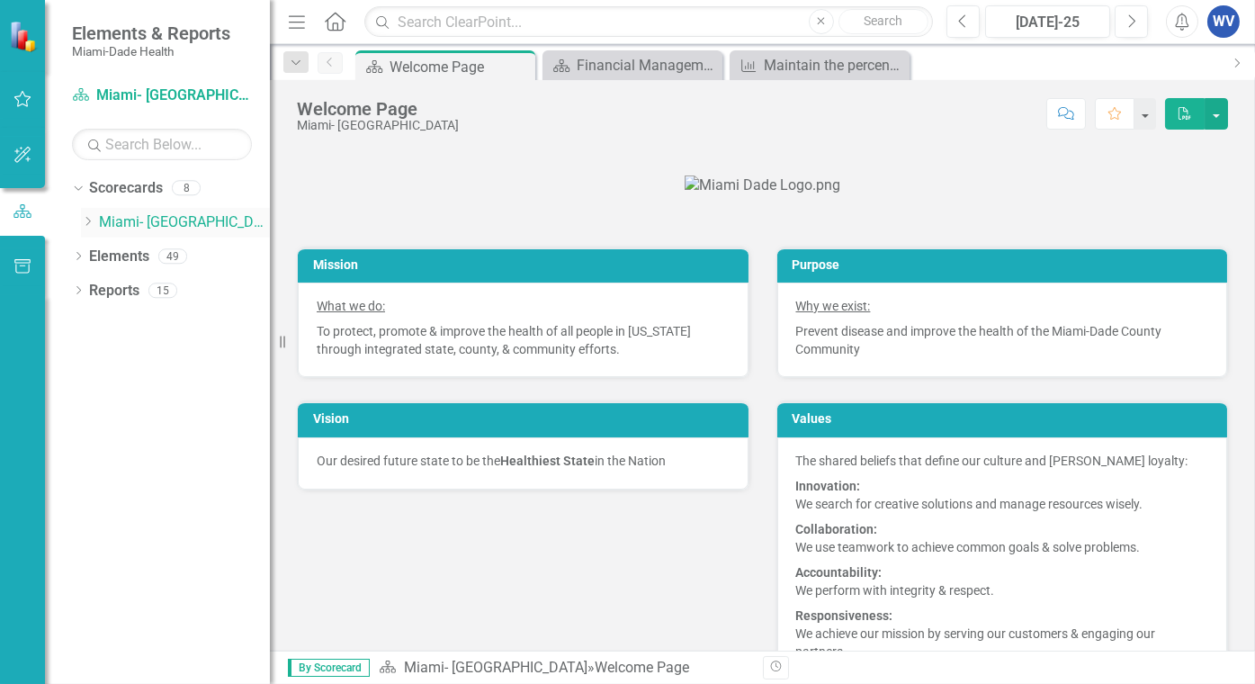
click at [89, 221] on icon "Dropdown" at bounding box center [87, 221] width 13 height 11
click at [167, 291] on link "Programmatic Plans" at bounding box center [193, 291] width 153 height 21
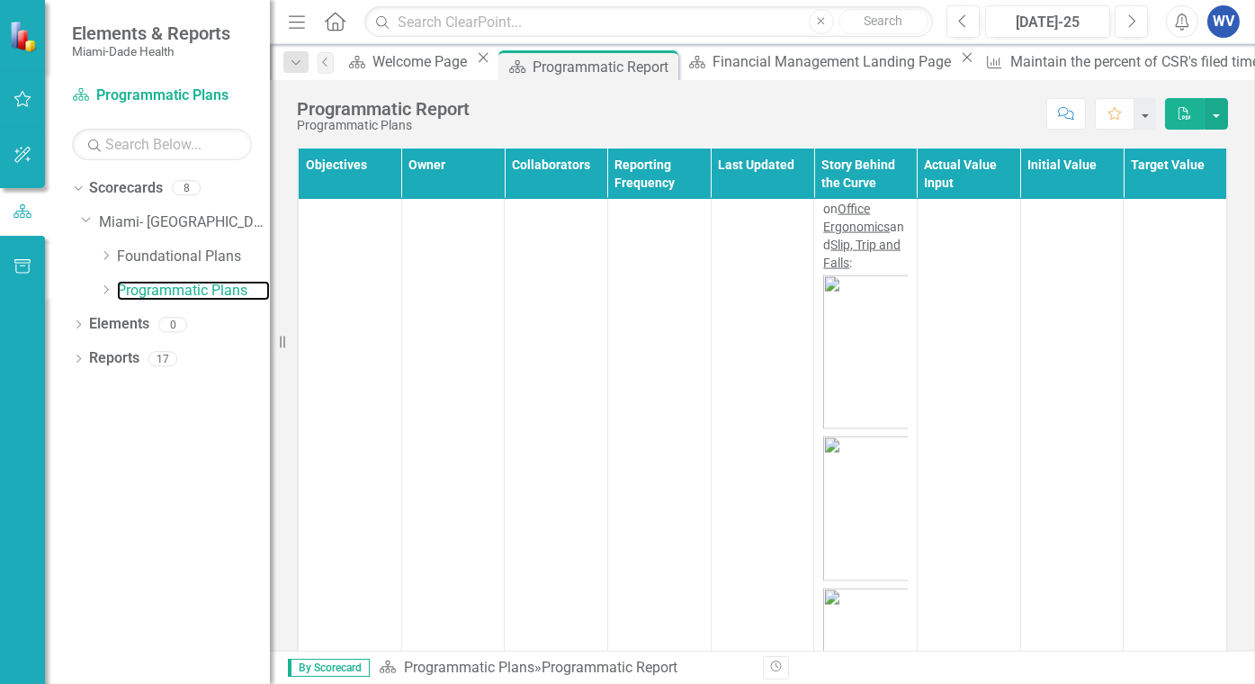
scroll to position [10284, 0]
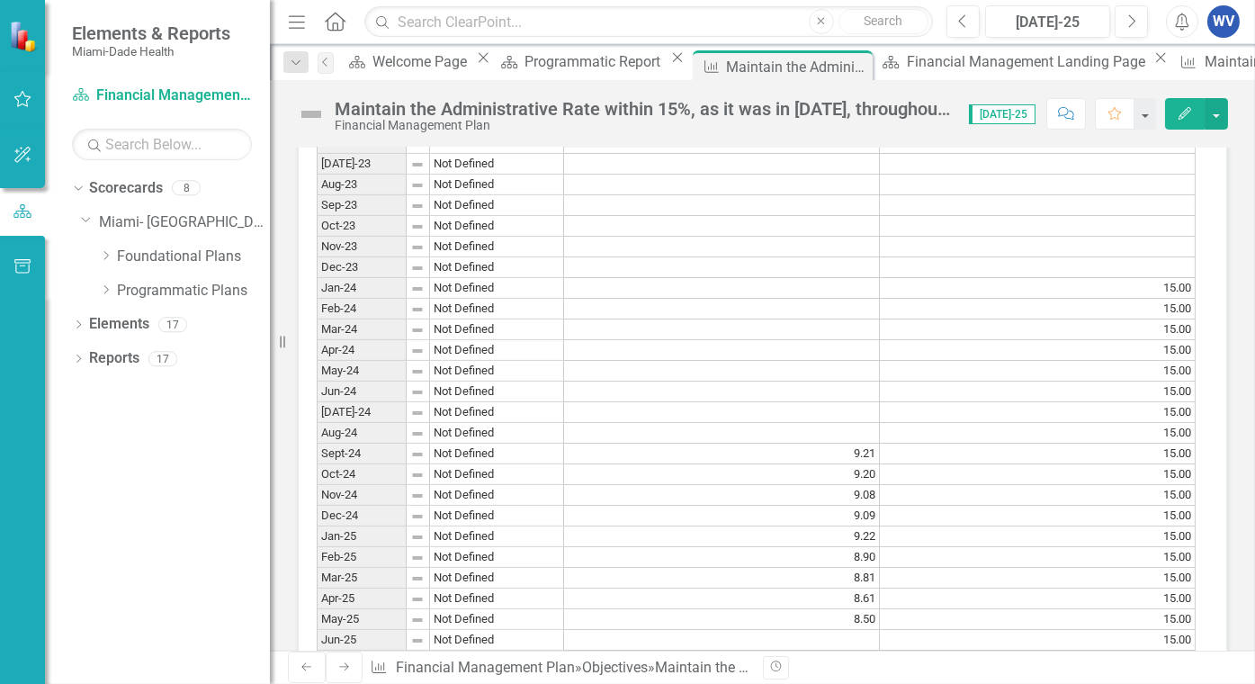
scroll to position [1709, 0]
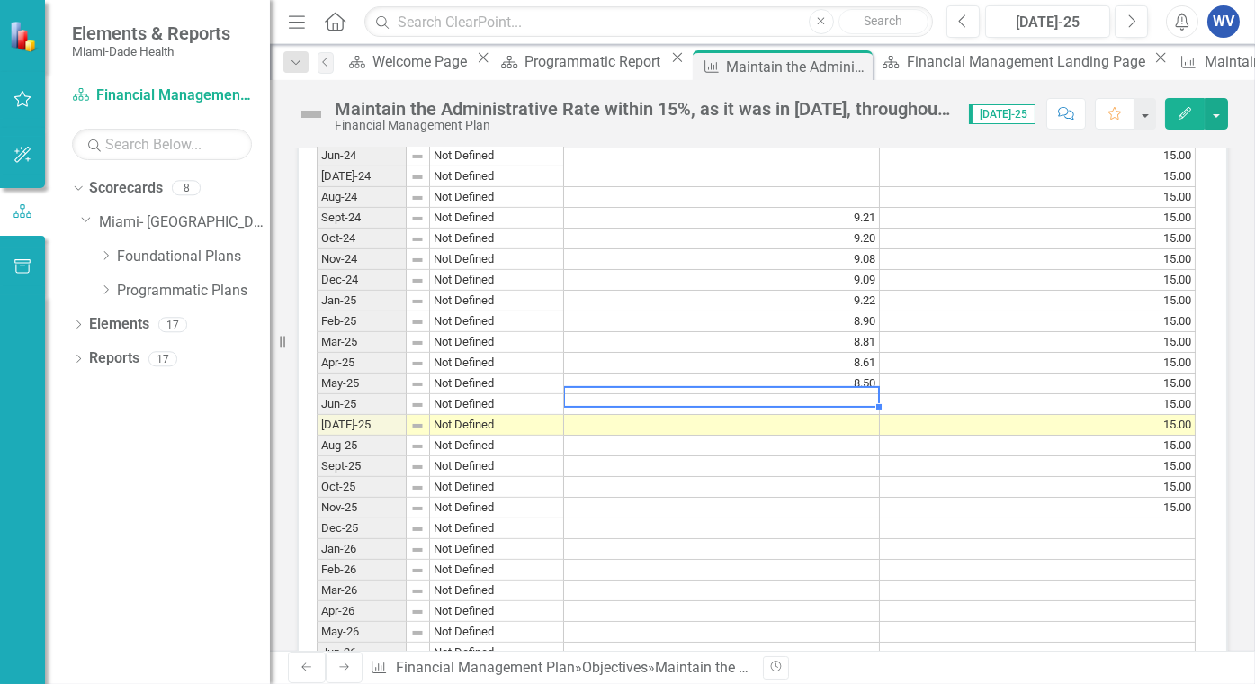
click at [317, 413] on div "Period Status Actual Value Input Target Value Input Jan-23 Not Defined Feb-23 N…" at bounding box center [317, 403] width 0 height 1263
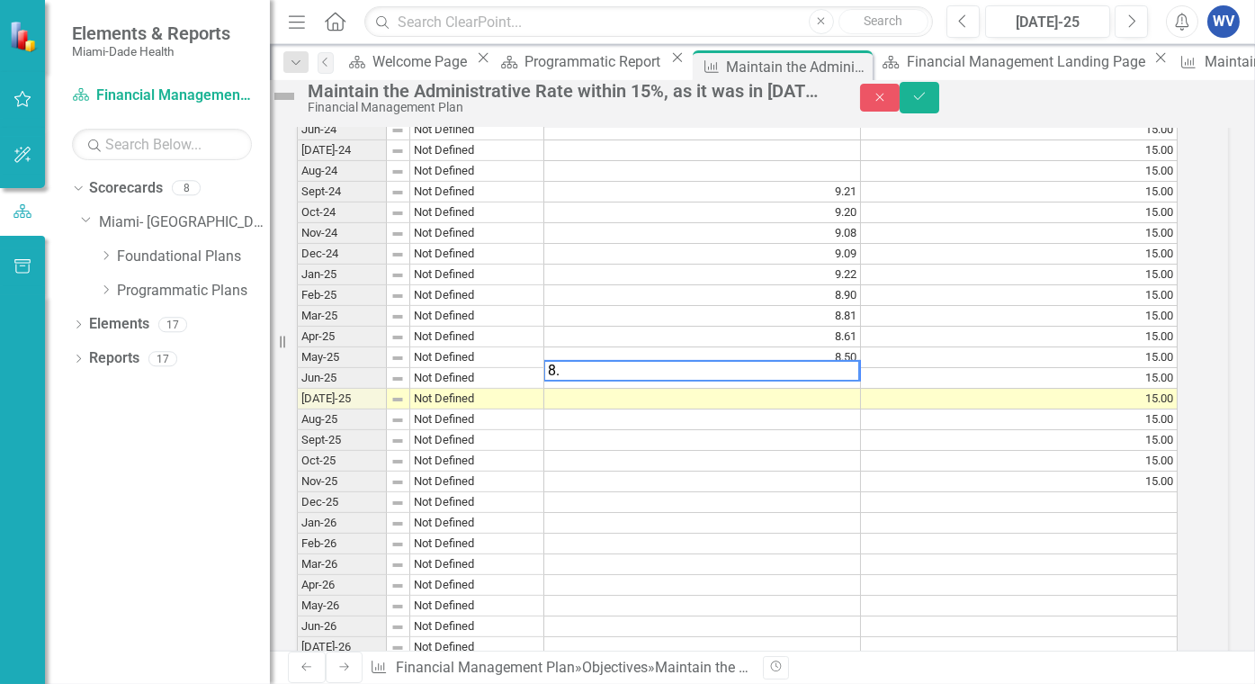
scroll to position [1715, 0]
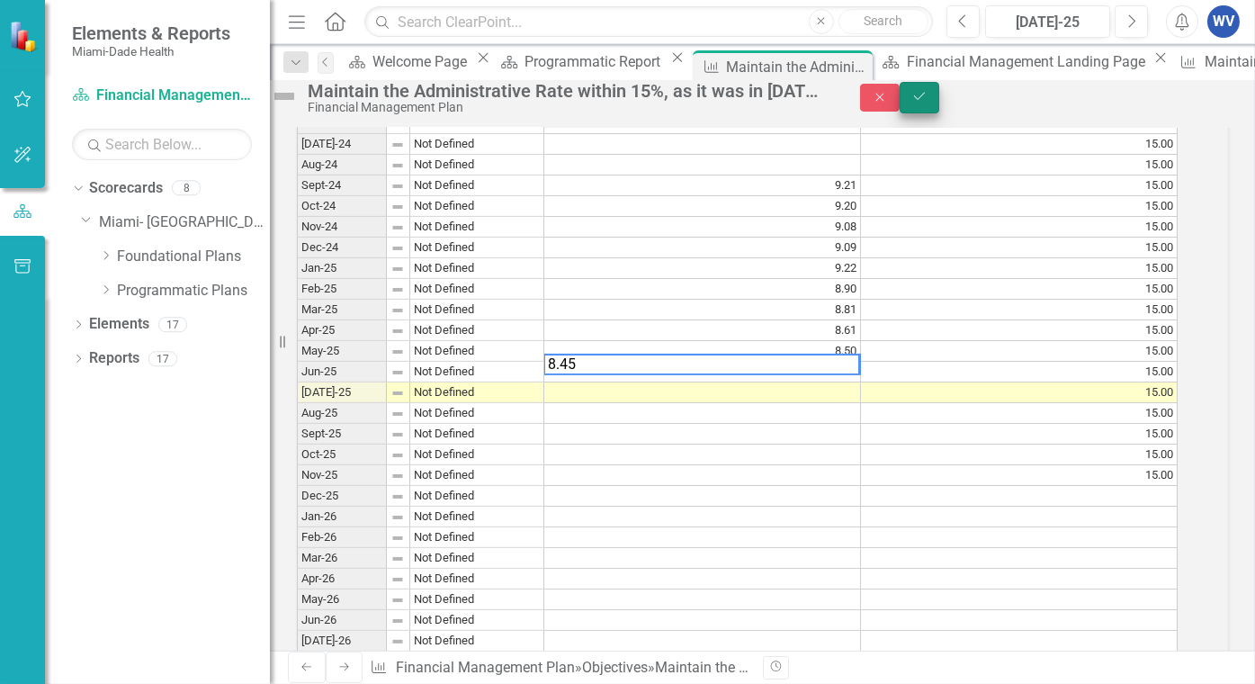
type textarea "8.45"
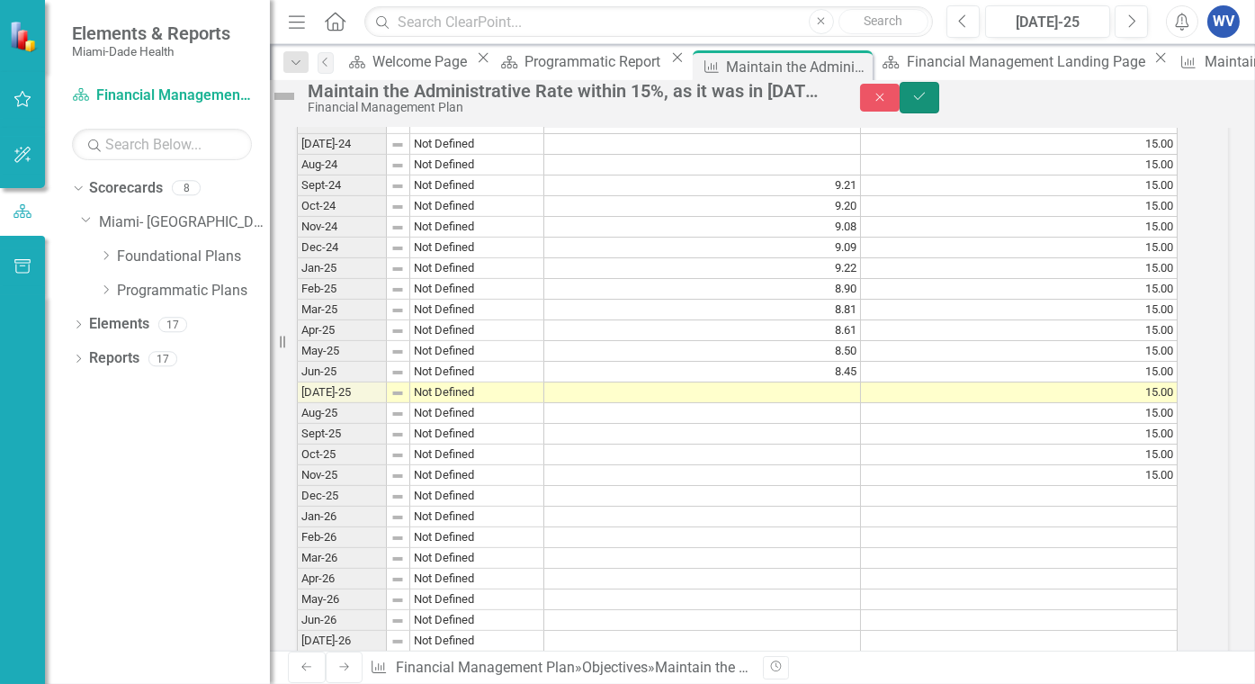
click at [927, 103] on icon "Save" at bounding box center [919, 96] width 16 height 13
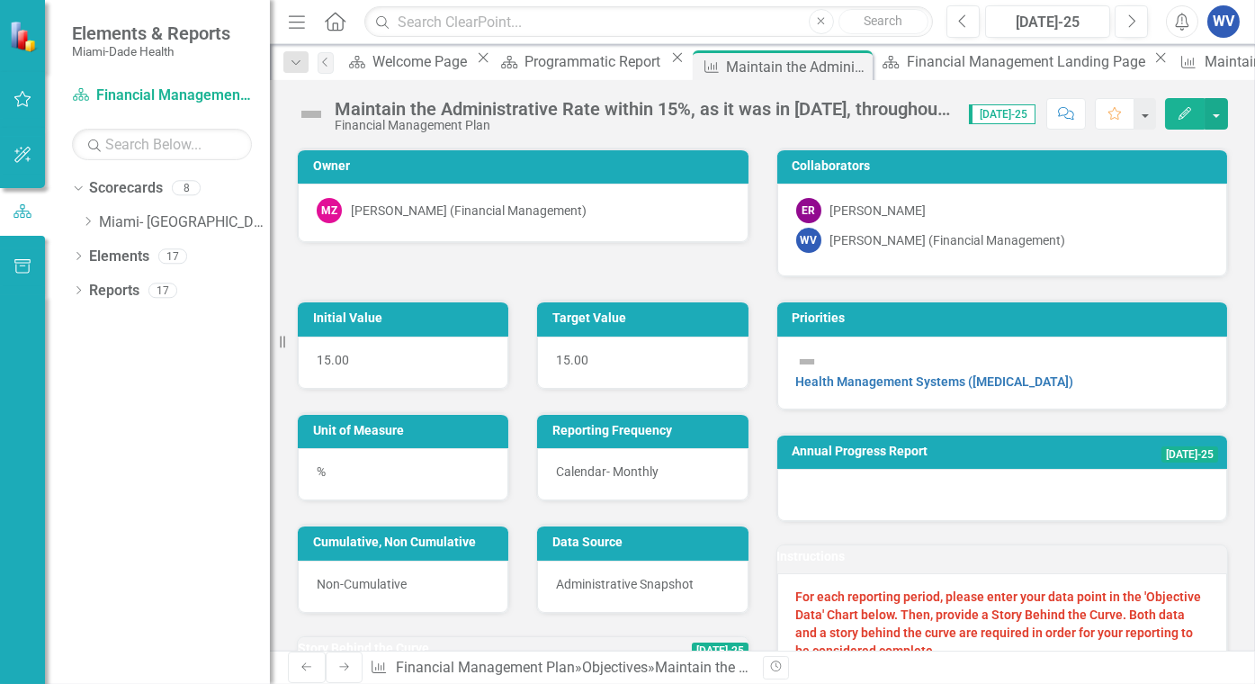
scroll to position [450, 0]
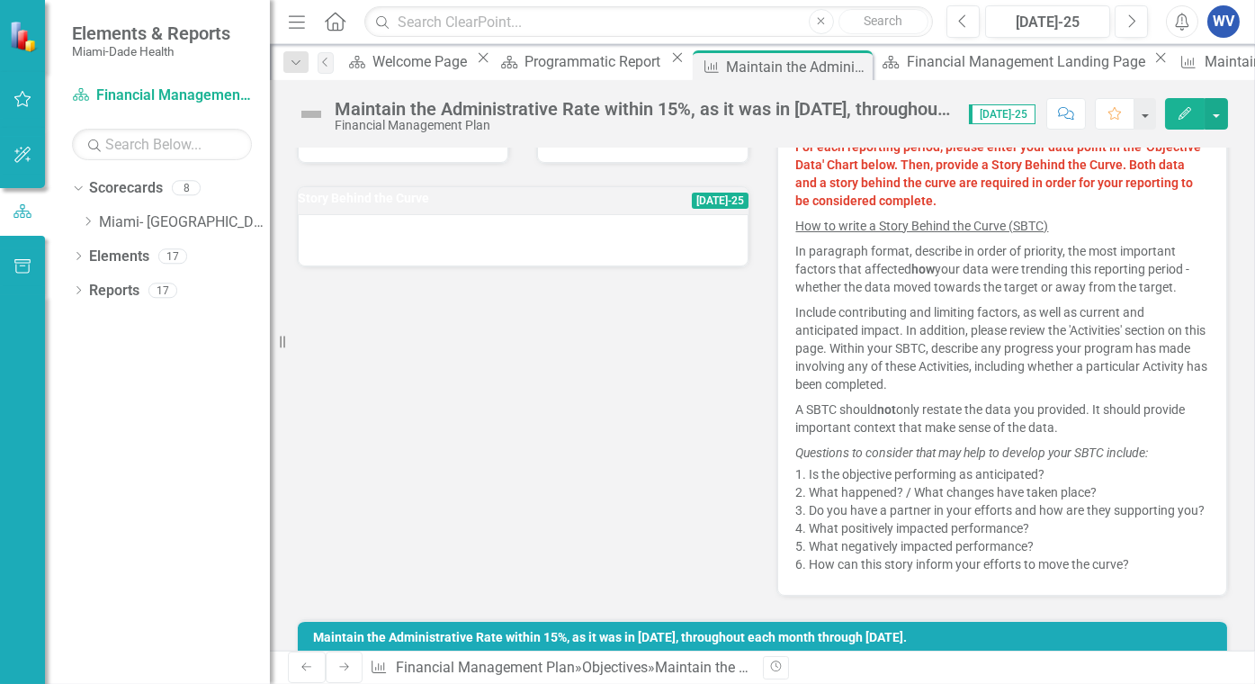
click at [701, 200] on span "[DATE]-25" at bounding box center [720, 200] width 57 height 16
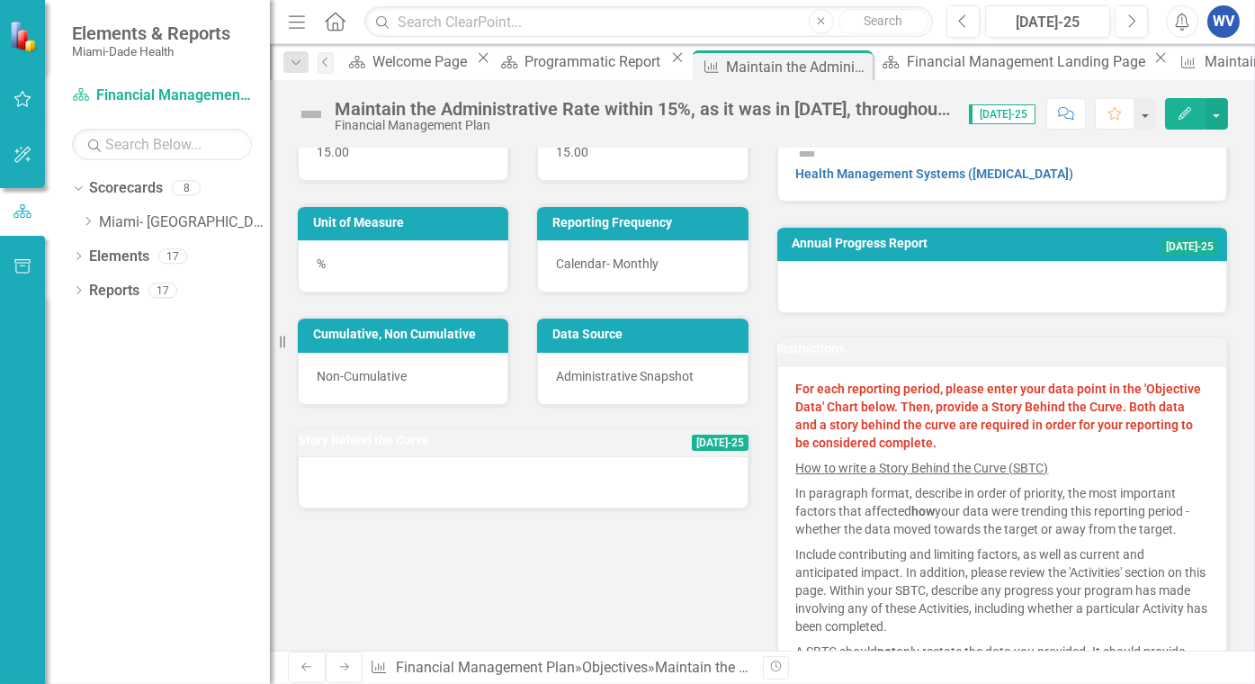
scroll to position [180, 0]
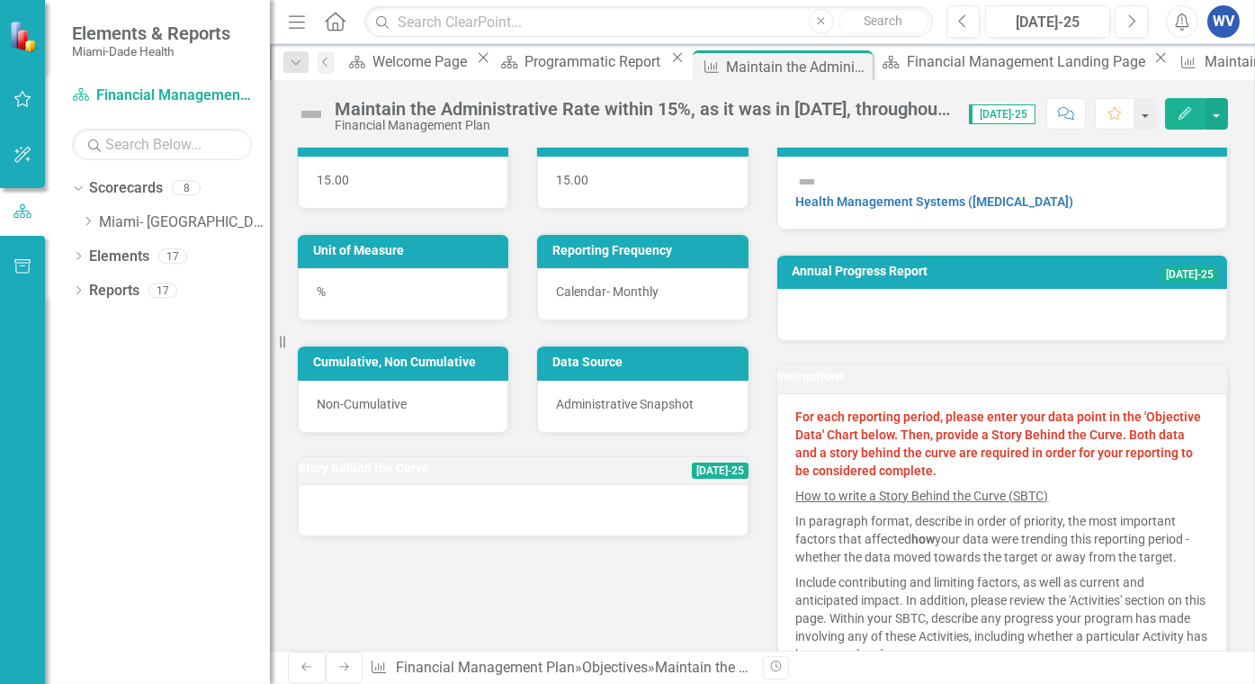
click at [1181, 281] on span "[DATE]-25" at bounding box center [1189, 274] width 57 height 16
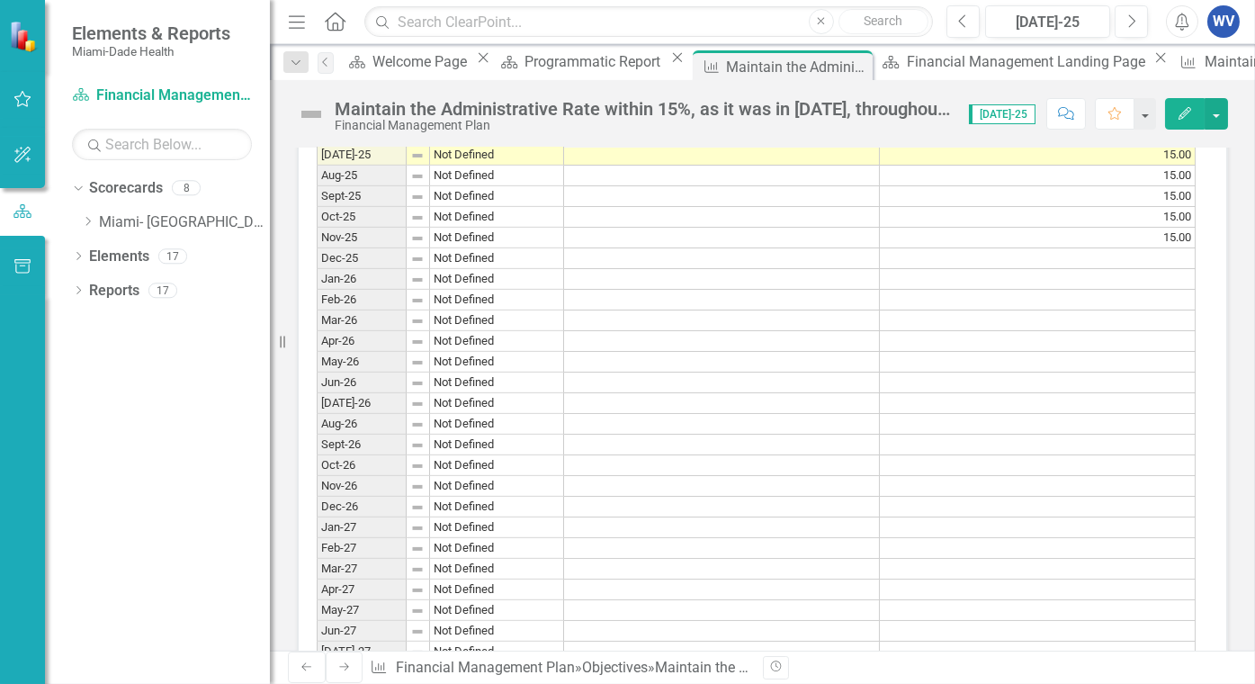
scroll to position [2281, 0]
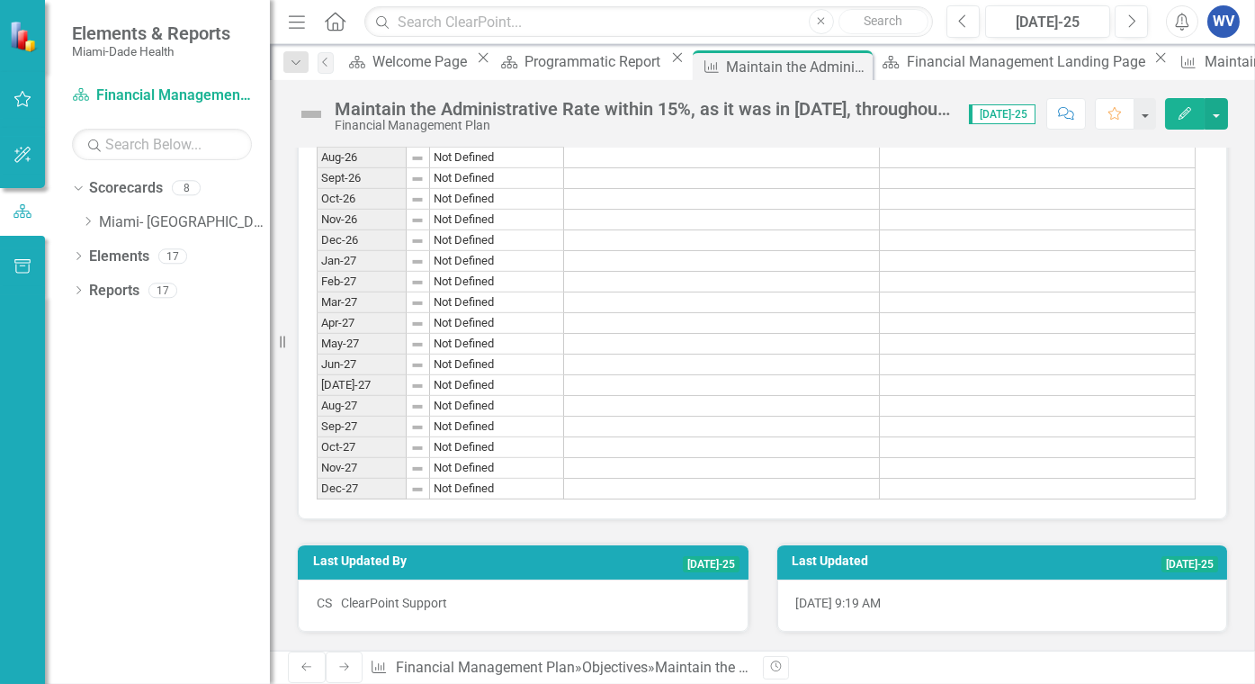
click at [1183, 556] on span "[DATE]-25" at bounding box center [1189, 564] width 57 height 16
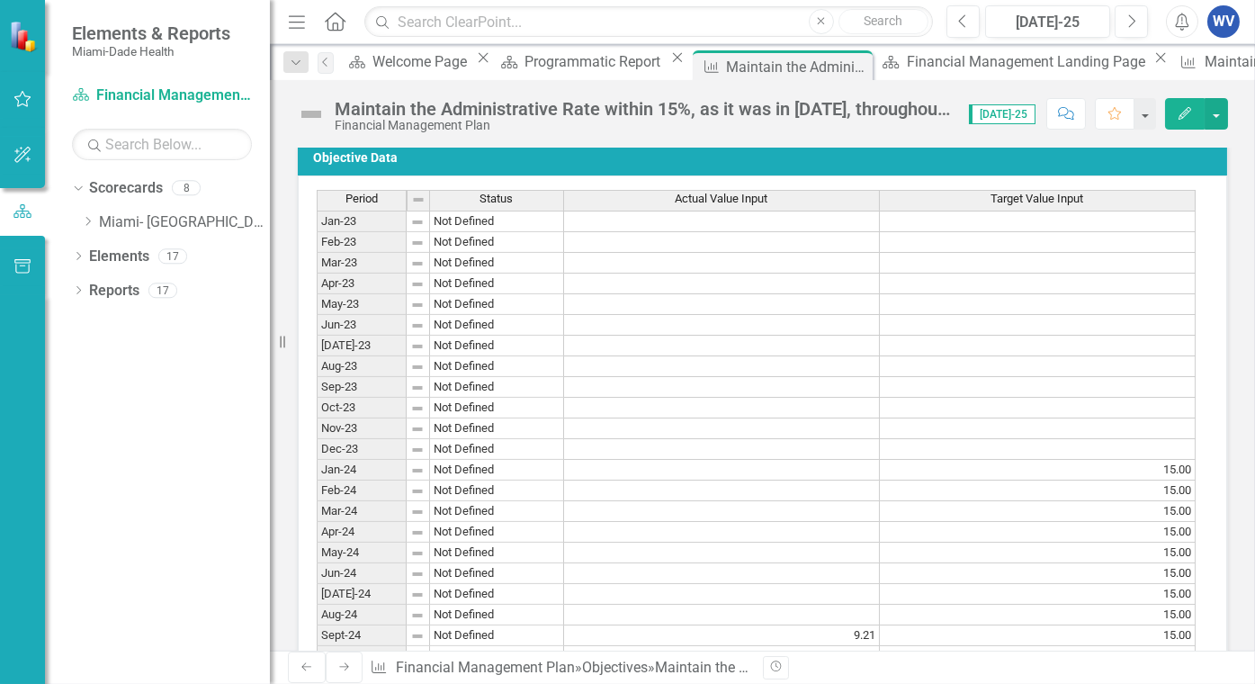
scroll to position [1831, 0]
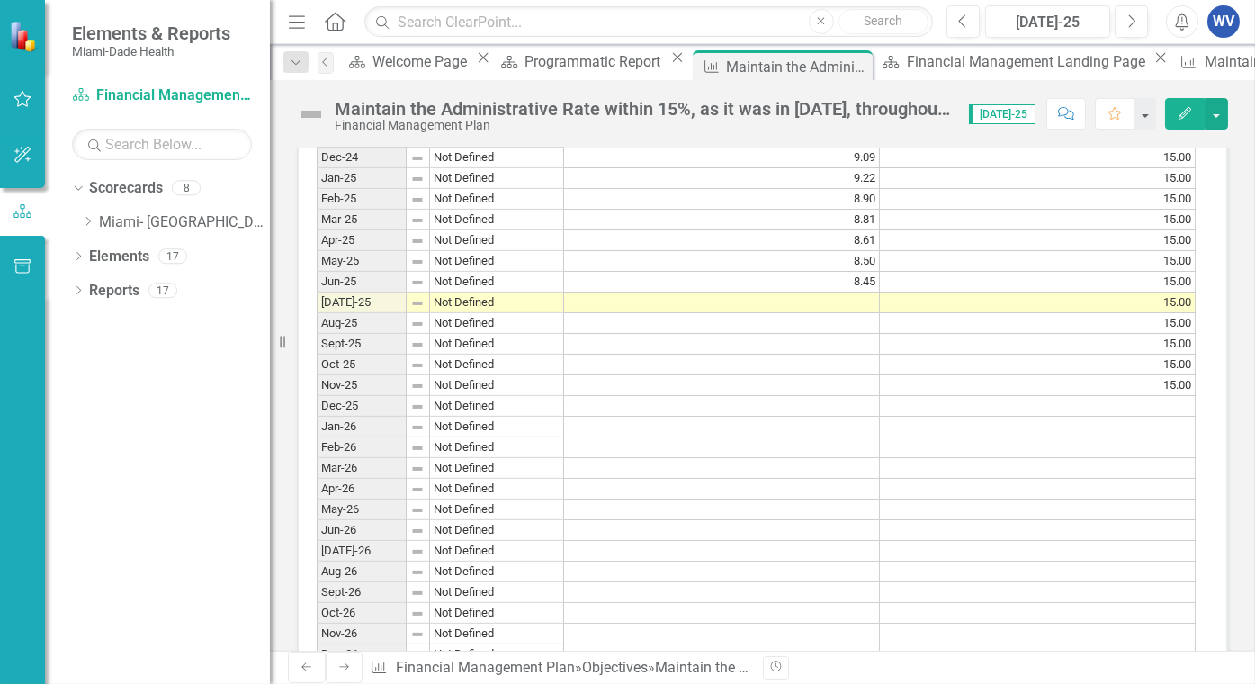
click at [782, 375] on td at bounding box center [722, 364] width 316 height 21
click at [103, 224] on link "Miami- [GEOGRAPHIC_DATA]" at bounding box center [184, 222] width 171 height 21
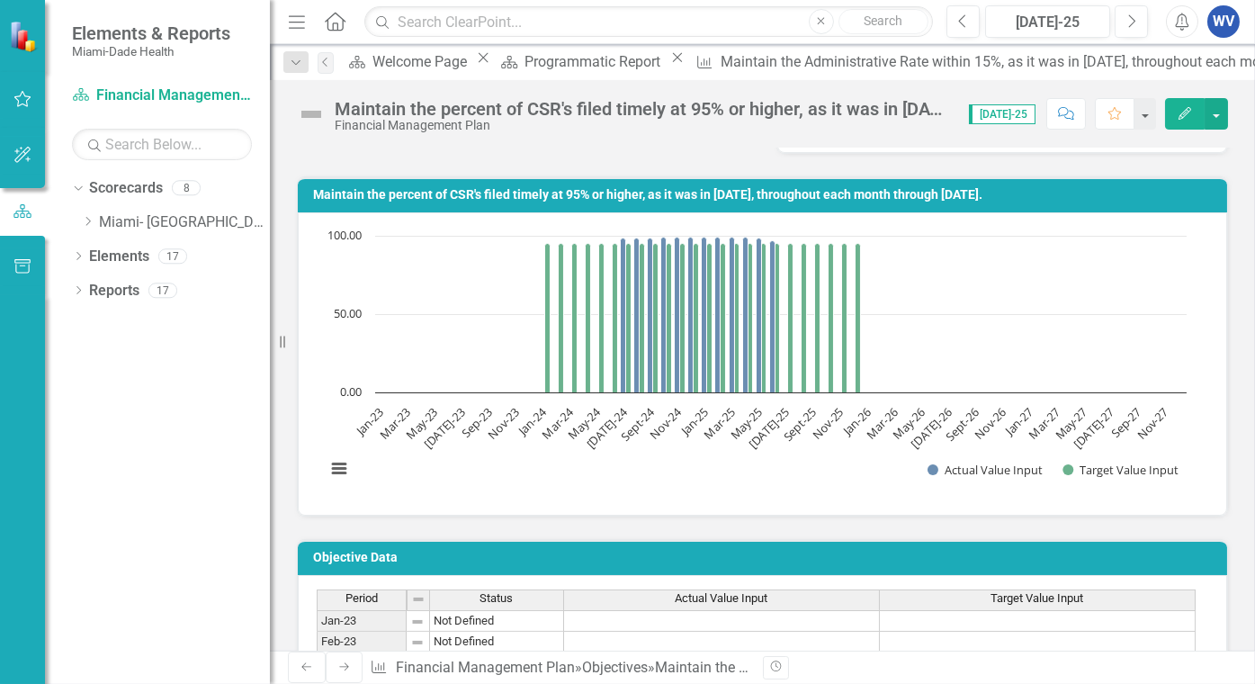
scroll to position [630, 0]
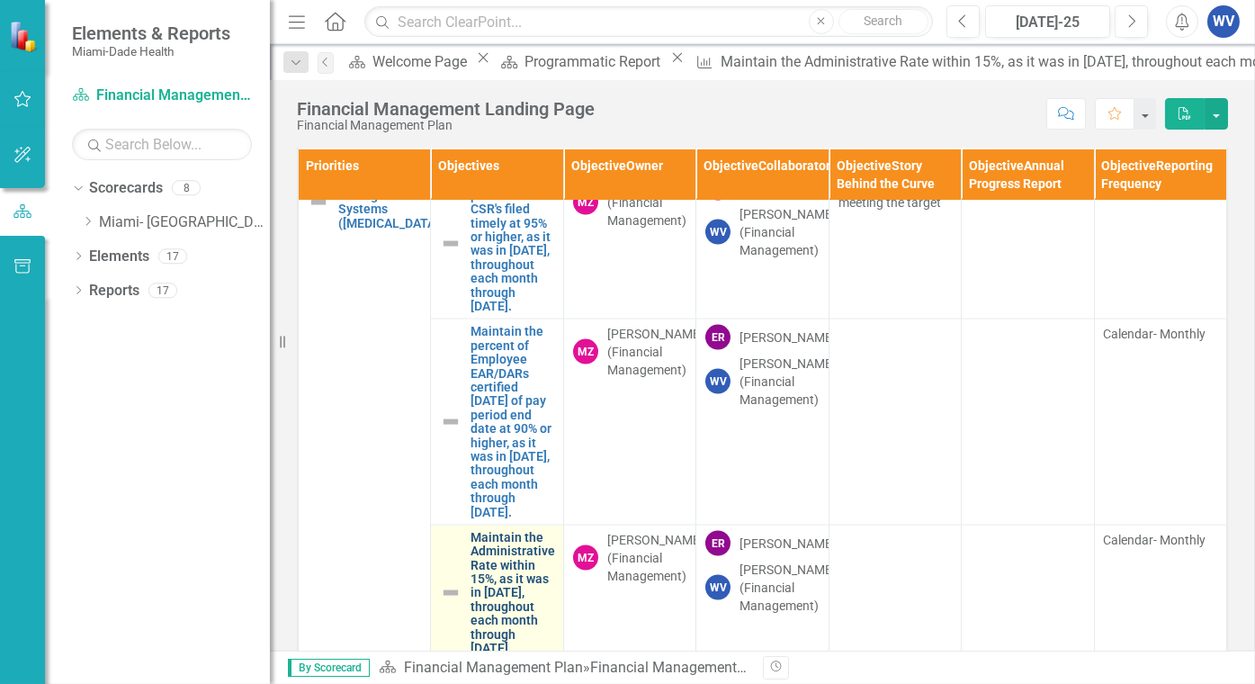
click at [508, 589] on link "Maintain the Administrative Rate within 15%, as it was in [DATE], throughout ea…" at bounding box center [512, 593] width 85 height 125
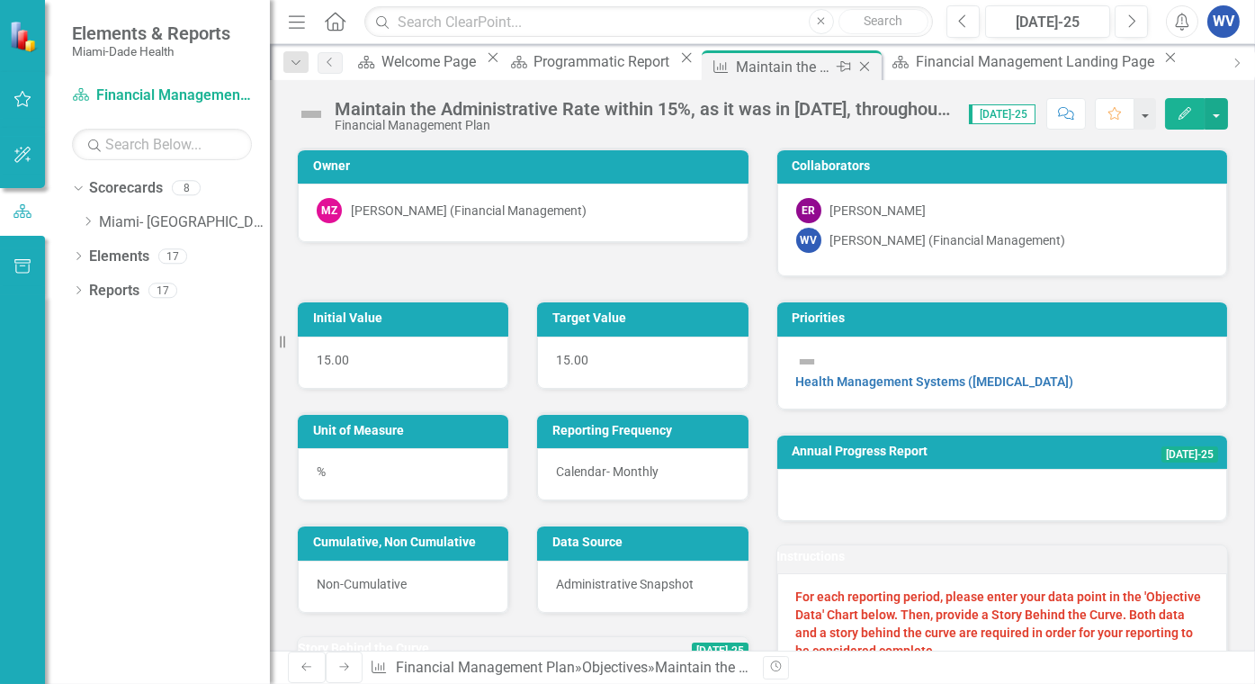
click at [855, 66] on icon "Close" at bounding box center [864, 66] width 18 height 14
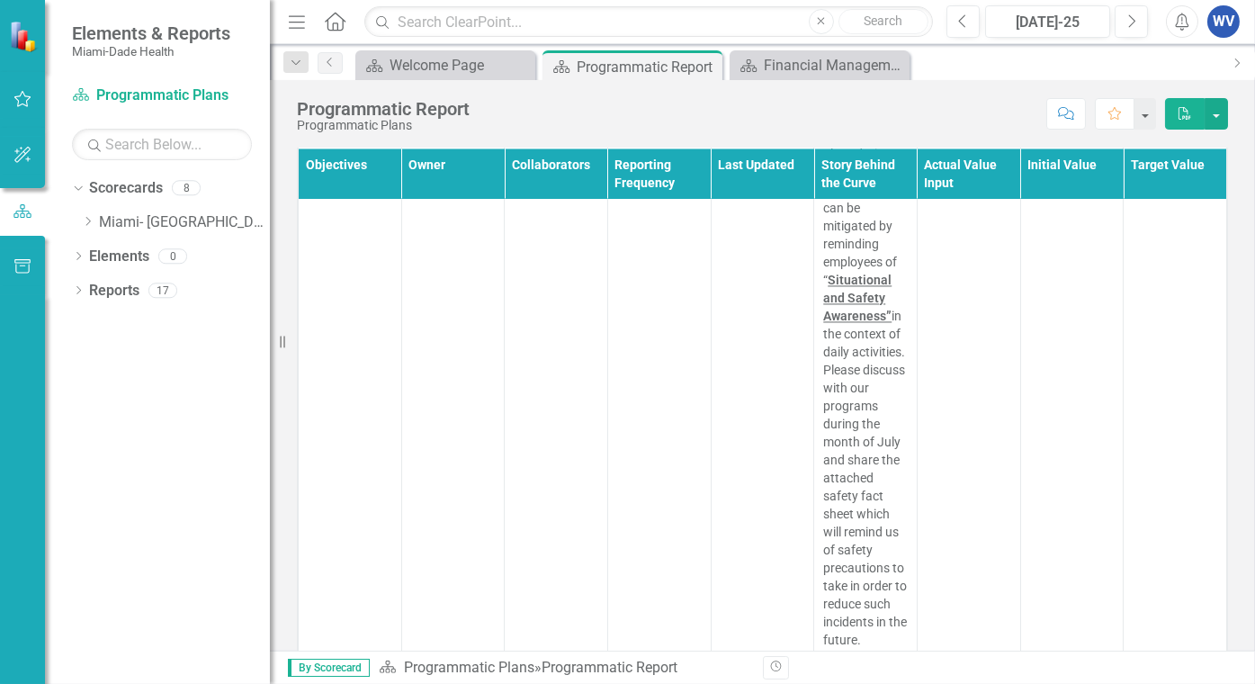
scroll to position [10255, 0]
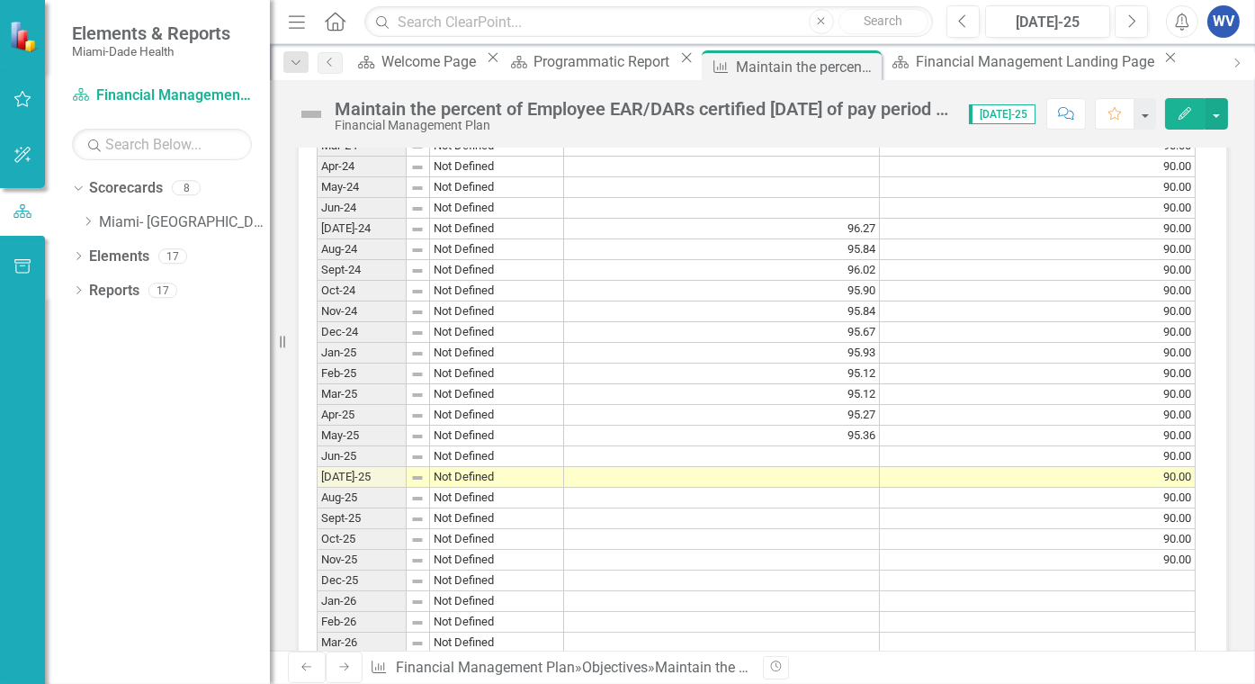
scroll to position [1799, 0]
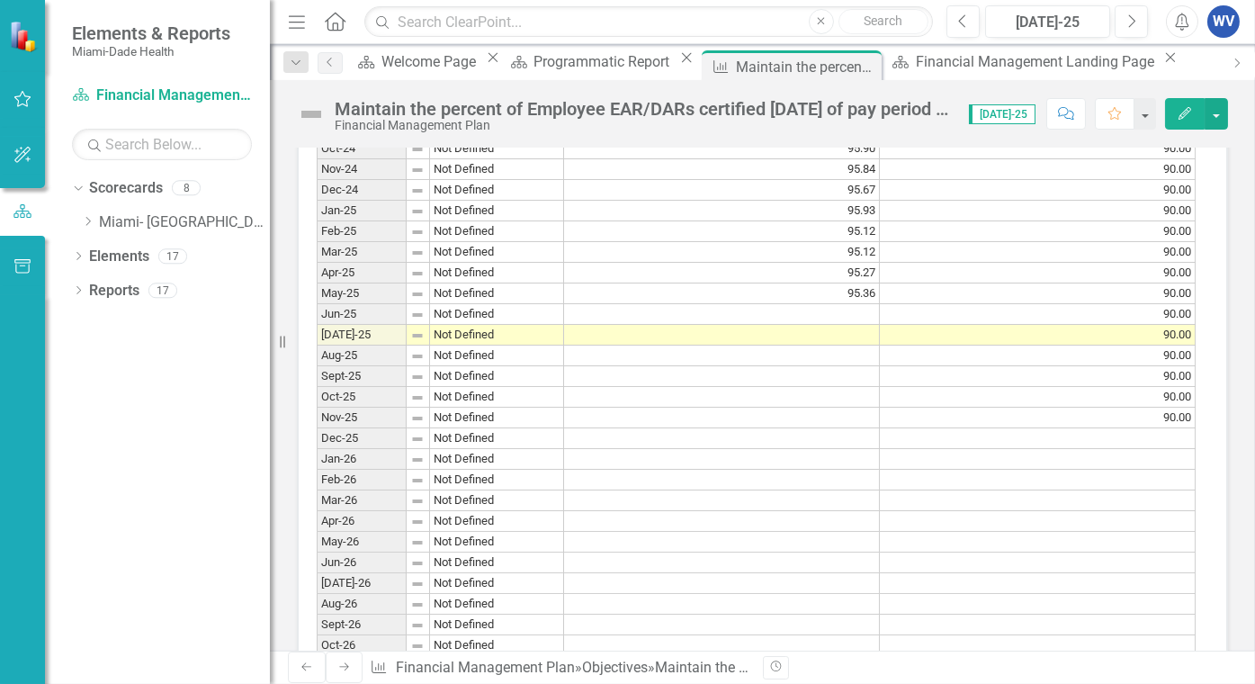
click at [864, 325] on td at bounding box center [722, 314] width 316 height 21
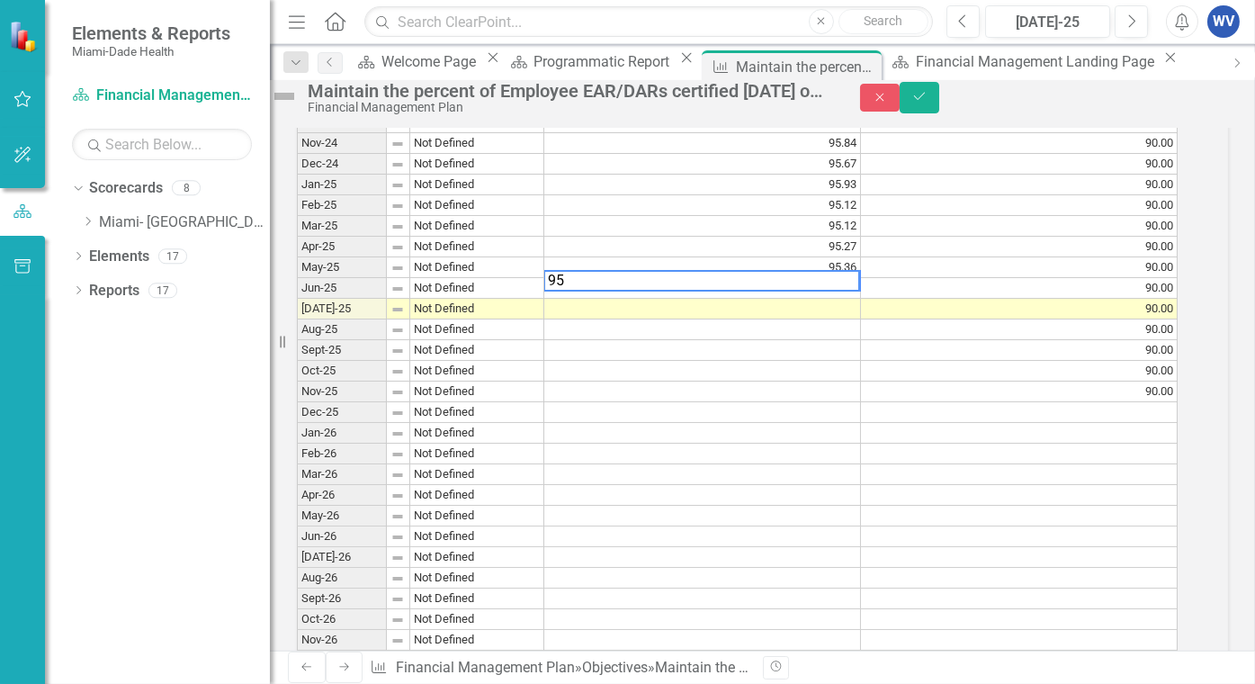
scroll to position [1805, 0]
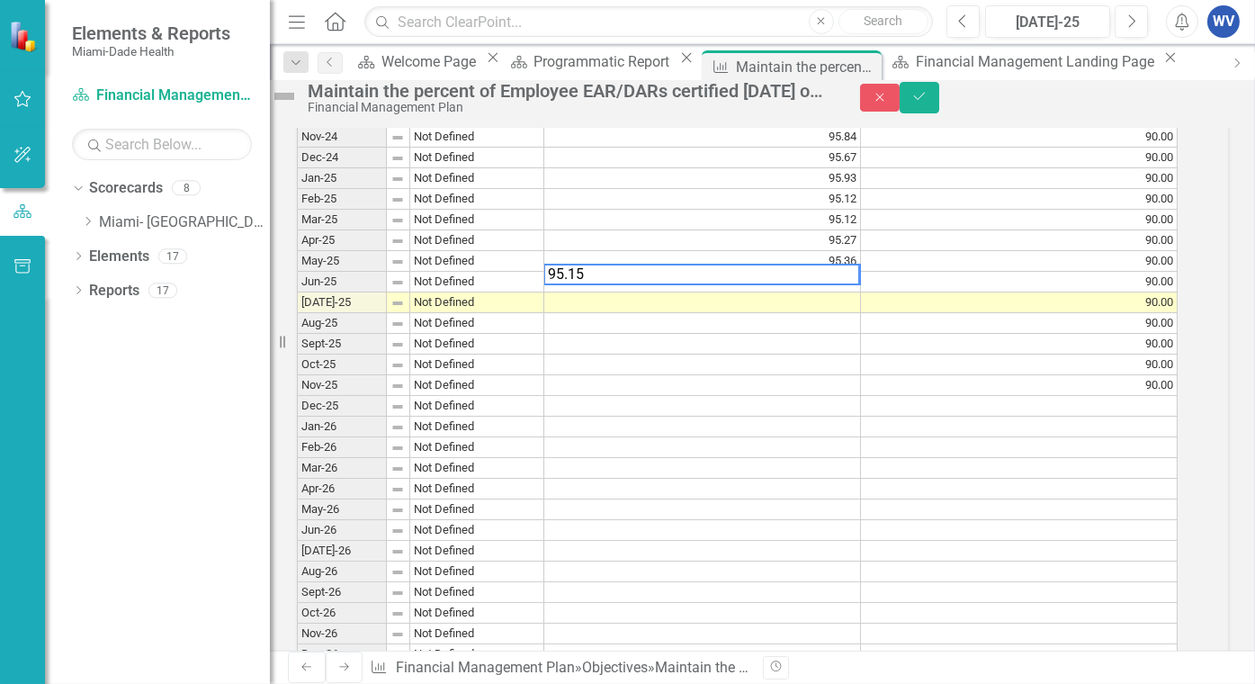
type textarea "95.15"
click at [954, 354] on td "90.00" at bounding box center [1019, 344] width 317 height 21
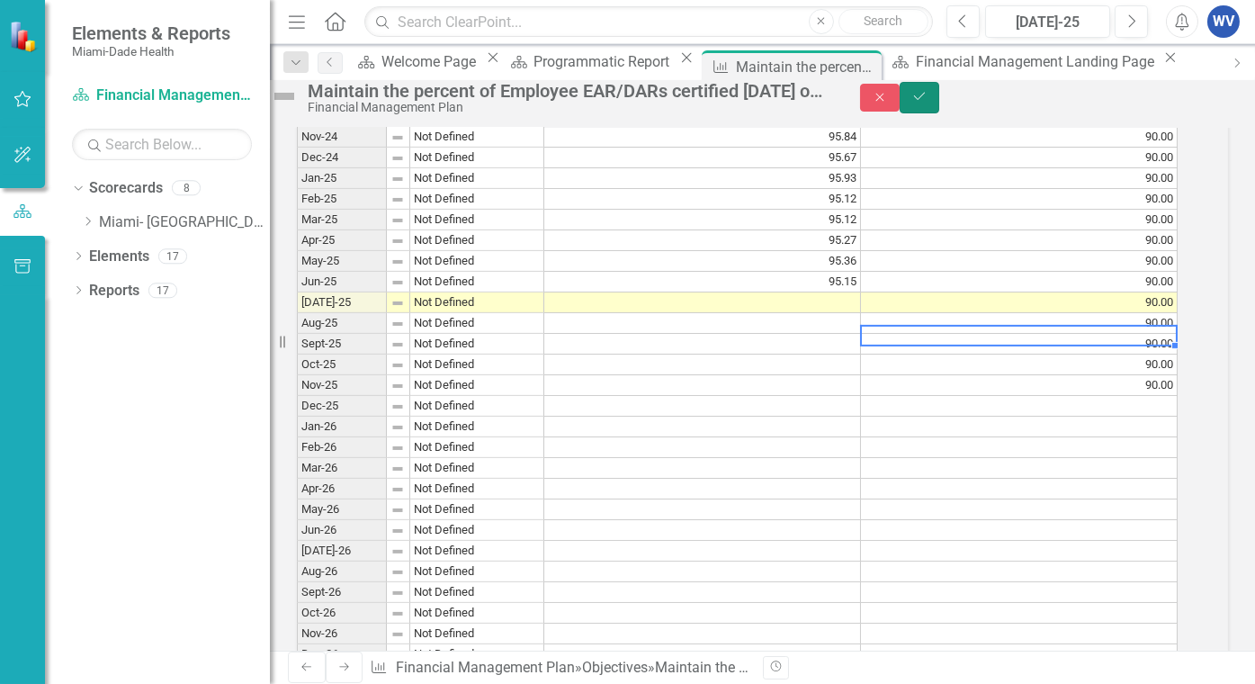
click at [939, 108] on button "Save" at bounding box center [920, 97] width 40 height 31
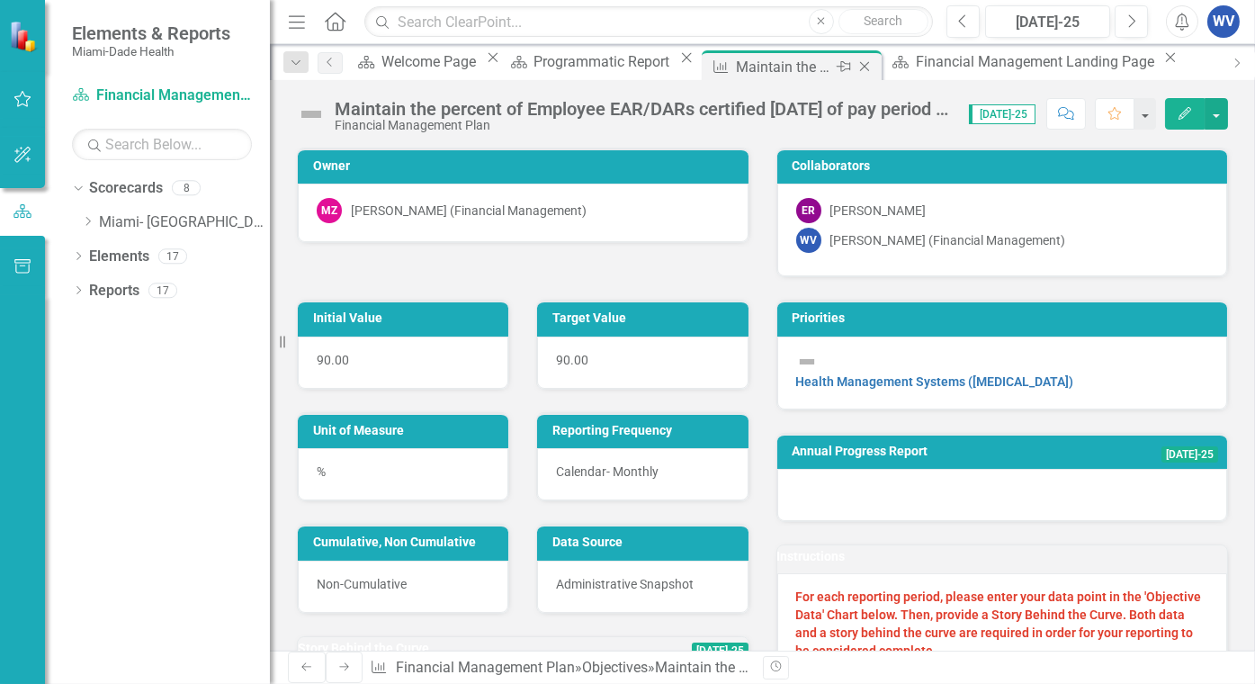
click at [855, 65] on icon "Close" at bounding box center [864, 66] width 18 height 14
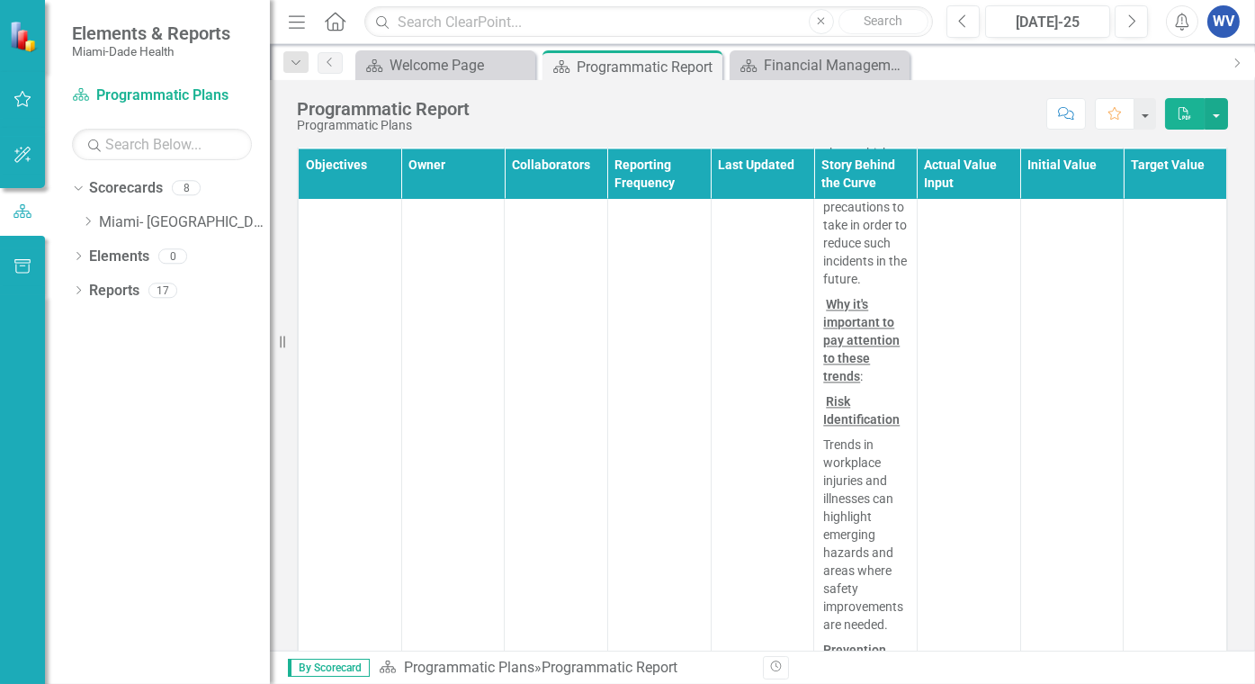
scroll to position [10255, 0]
